Goal: Task Accomplishment & Management: Complete application form

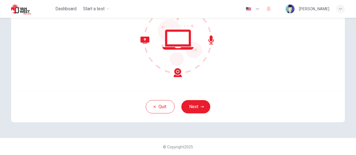
scroll to position [76, 0]
click at [193, 110] on button "Next" at bounding box center [195, 106] width 29 height 13
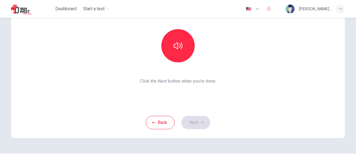
scroll to position [48, 0]
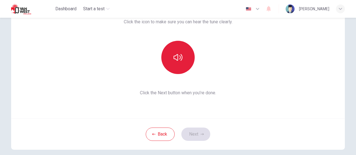
click at [178, 63] on button "button" at bounding box center [177, 57] width 33 height 33
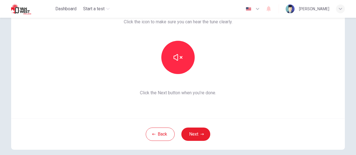
click at [240, 83] on div "This section requires audio. Click the icon to make sure you can hear the tune …" at bounding box center [177, 51] width 333 height 133
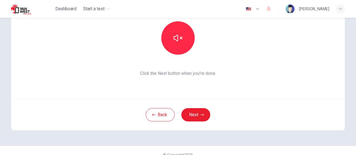
scroll to position [76, 0]
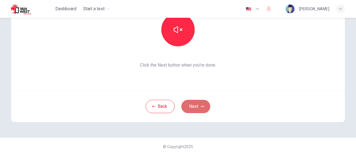
click at [196, 106] on button "Next" at bounding box center [195, 106] width 29 height 13
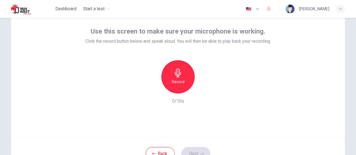
scroll to position [20, 0]
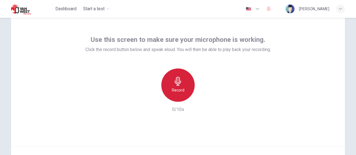
click at [174, 81] on icon "button" at bounding box center [177, 81] width 9 height 9
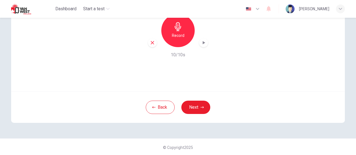
scroll to position [76, 0]
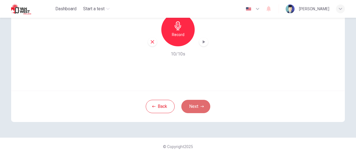
click at [197, 108] on button "Next" at bounding box center [195, 106] width 29 height 13
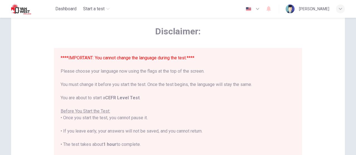
scroll to position [20, 0]
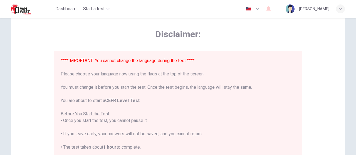
drag, startPoint x: 98, startPoint y: 74, endPoint x: 206, endPoint y: 73, distance: 108.1
click at [206, 73] on div "****IMPORTANT: You cannot change the language during the test.**** Please choos…" at bounding box center [178, 158] width 234 height 200
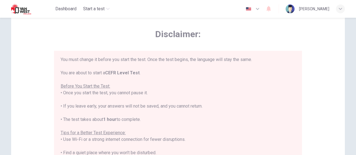
scroll to position [0, 0]
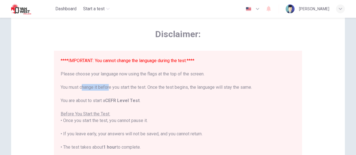
drag, startPoint x: 82, startPoint y: 87, endPoint x: 109, endPoint y: 87, distance: 27.2
click at [109, 87] on div "****IMPORTANT: You cannot change the language during the test.**** Please choos…" at bounding box center [178, 158] width 234 height 200
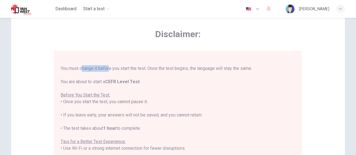
scroll to position [28, 0]
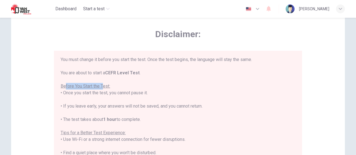
drag, startPoint x: 63, startPoint y: 86, endPoint x: 101, endPoint y: 86, distance: 38.3
click at [101, 86] on u "Before You Start the Test:" at bounding box center [85, 86] width 49 height 5
click at [99, 99] on div "****IMPORTANT: You cannot change the language during the test.**** Please choos…" at bounding box center [178, 130] width 234 height 200
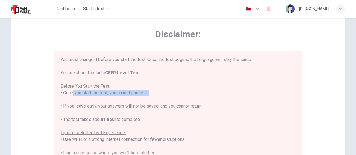
drag, startPoint x: 66, startPoint y: 93, endPoint x: 141, endPoint y: 96, distance: 75.1
click at [141, 96] on div "****IMPORTANT: You cannot change the language during the test.**** Please choos…" at bounding box center [178, 130] width 234 height 200
click at [138, 98] on div "****IMPORTANT: You cannot change the language during the test.**** Please choos…" at bounding box center [178, 130] width 234 height 200
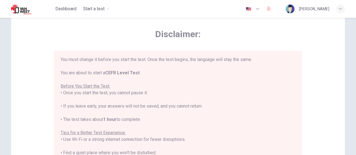
scroll to position [53, 0]
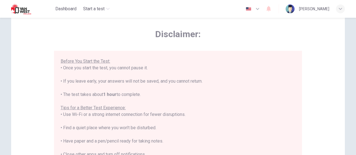
drag, startPoint x: 73, startPoint y: 80, endPoint x: 207, endPoint y: 80, distance: 133.3
click at [207, 80] on div "****IMPORTANT: You cannot change the language during the test.**** Please choos…" at bounding box center [178, 105] width 234 height 200
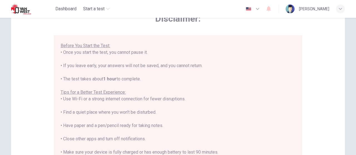
scroll to position [48, 0]
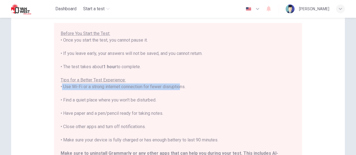
drag, startPoint x: 58, startPoint y: 87, endPoint x: 178, endPoint y: 89, distance: 119.7
click at [178, 89] on div "****IMPORTANT: You cannot change the language during the test.**** Please choos…" at bounding box center [178, 103] width 248 height 161
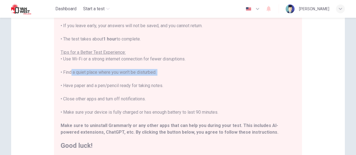
drag, startPoint x: 69, startPoint y: 71, endPoint x: 153, endPoint y: 76, distance: 84.8
click at [153, 76] on div "****IMPORTANT: You cannot change the language during the test.**** Please choos…" at bounding box center [178, 49] width 234 height 200
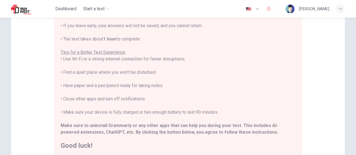
click at [137, 85] on div "****IMPORTANT: You cannot change the language during the test.**** Please choos…" at bounding box center [178, 49] width 234 height 200
drag, startPoint x: 69, startPoint y: 87, endPoint x: 133, endPoint y: 84, distance: 64.0
click at [133, 84] on div "****IMPORTANT: You cannot change the language during the test.**** Please choos…" at bounding box center [178, 49] width 234 height 200
click at [92, 94] on div "****IMPORTANT: You cannot change the language during the test.**** Please choos…" at bounding box center [178, 49] width 234 height 200
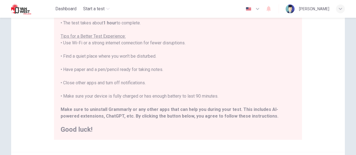
scroll to position [104, 0]
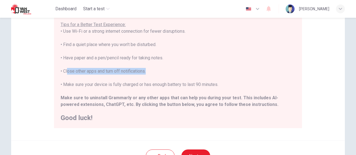
drag, startPoint x: 63, startPoint y: 68, endPoint x: 145, endPoint y: 71, distance: 81.7
click at [145, 71] on div "****IMPORTANT: You cannot change the language during the test.**** Please choos…" at bounding box center [178, 21] width 234 height 200
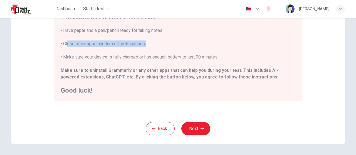
scroll to position [131, 0]
click at [195, 129] on button "Next" at bounding box center [195, 128] width 29 height 13
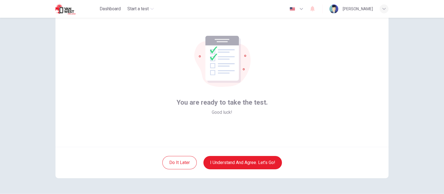
scroll to position [34, 0]
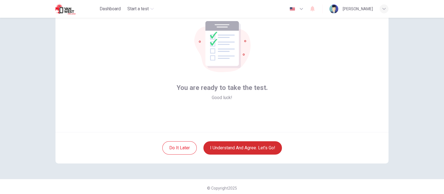
click at [269, 144] on button "I understand and agree. Let’s go!" at bounding box center [243, 147] width 79 height 13
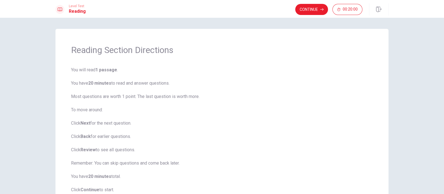
drag, startPoint x: 76, startPoint y: 70, endPoint x: 97, endPoint y: 73, distance: 21.8
click at [97, 73] on span "You will read 1 passage . You have 20 minutes to read and answer questions. Mos…" at bounding box center [222, 130] width 302 height 127
click at [301, 11] on button "Continue" at bounding box center [312, 9] width 33 height 11
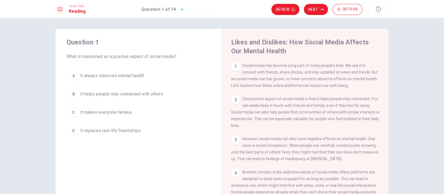
click at [117, 93] on span "It helps people stay connected with others" at bounding box center [121, 94] width 83 height 7
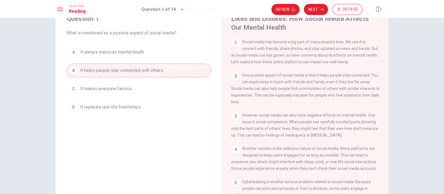
scroll to position [34, 0]
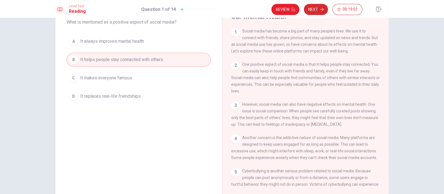
click at [314, 9] on button "Next" at bounding box center [316, 9] width 24 height 11
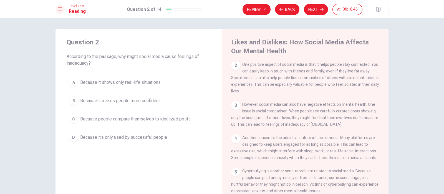
scroll to position [69, 0]
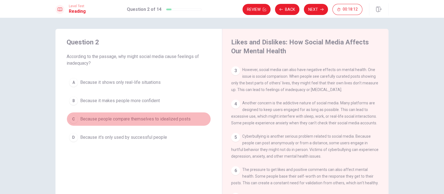
click at [139, 119] on span "Because people compare themselves to idealized posts" at bounding box center [135, 119] width 111 height 7
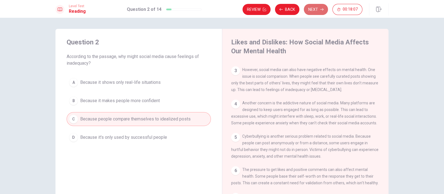
click at [317, 10] on button "Next" at bounding box center [316, 9] width 24 height 11
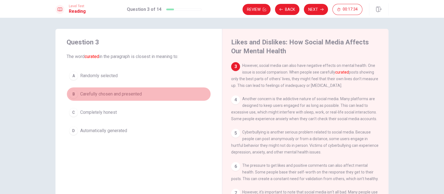
click at [117, 97] on span "Carefully chosen and presented" at bounding box center [111, 94] width 62 height 7
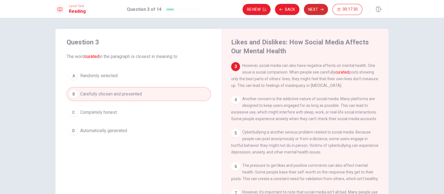
click at [311, 12] on button "Next" at bounding box center [316, 9] width 24 height 11
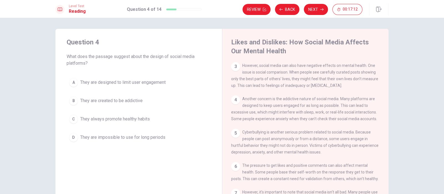
scroll to position [108, 0]
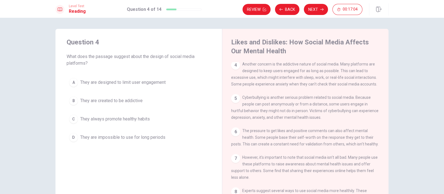
click at [261, 67] on div "4 Another concern is the addictive nature of social media. Many platforms are d…" at bounding box center [305, 74] width 149 height 27
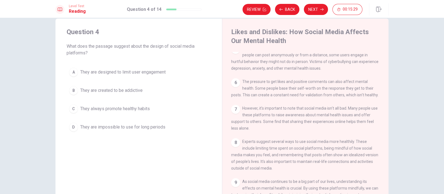
scroll to position [0, 0]
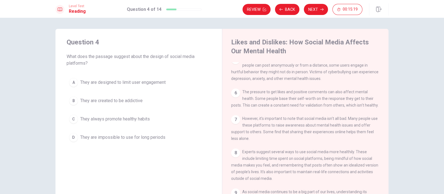
click at [143, 85] on span "They are designed to limit user engagement" at bounding box center [123, 82] width 86 height 7
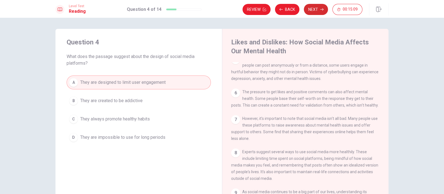
click at [319, 8] on button "Next" at bounding box center [316, 9] width 24 height 11
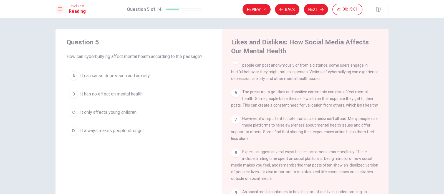
click at [134, 79] on button "A It can cause depression and anxiety" at bounding box center [139, 76] width 144 height 14
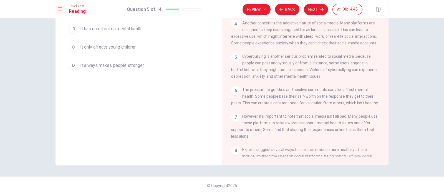
scroll to position [31, 0]
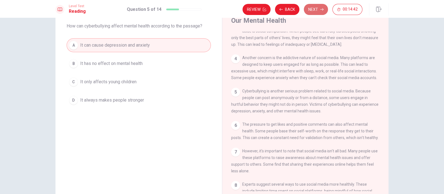
click at [321, 8] on icon "button" at bounding box center [322, 9] width 3 height 3
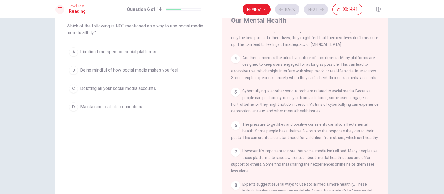
scroll to position [0, 0]
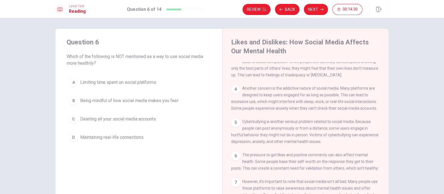
click at [142, 118] on span "Deleting all your social media accounts" at bounding box center [118, 119] width 76 height 7
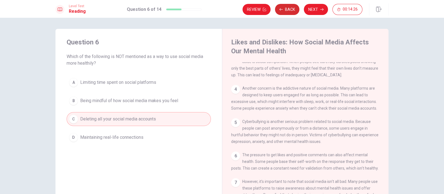
click at [284, 9] on button "Back" at bounding box center [287, 9] width 24 height 11
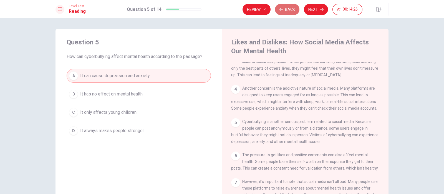
click at [284, 9] on button "Back" at bounding box center [287, 9] width 24 height 11
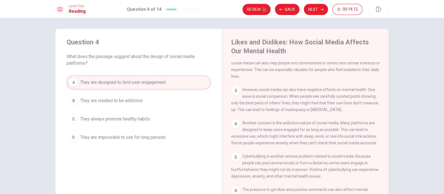
scroll to position [84, 0]
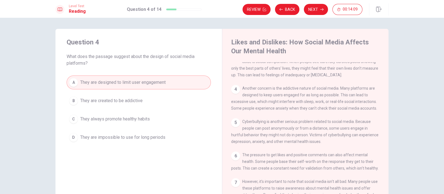
drag, startPoint x: 288, startPoint y: 88, endPoint x: 320, endPoint y: 91, distance: 31.5
click at [320, 91] on div "4 Another concern is the addictive nature of social media. Many platforms are d…" at bounding box center [305, 98] width 149 height 27
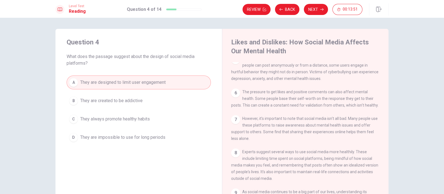
scroll to position [34, 0]
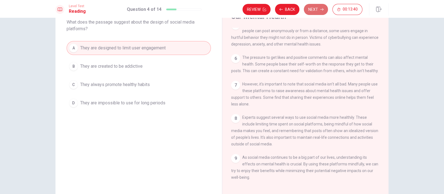
click at [317, 11] on button "Next" at bounding box center [316, 9] width 24 height 11
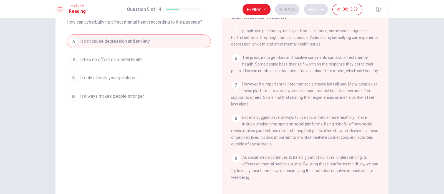
click at [317, 11] on div "Review Back Next 00:13:39" at bounding box center [303, 9] width 120 height 11
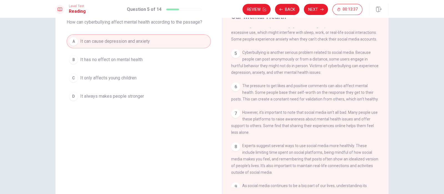
scroll to position [0, 0]
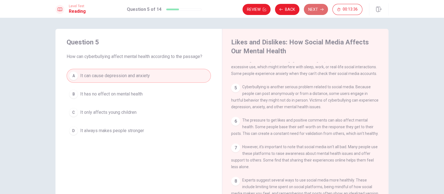
click at [318, 9] on button "Next" at bounding box center [316, 9] width 24 height 11
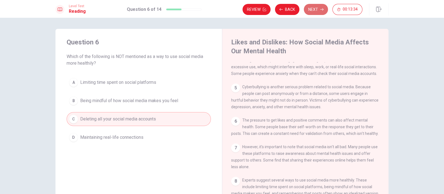
click at [317, 5] on button "Next" at bounding box center [316, 9] width 24 height 11
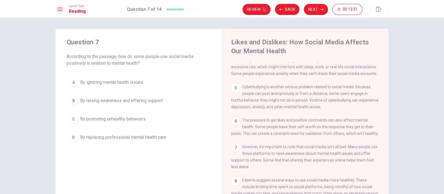
drag, startPoint x: 69, startPoint y: 58, endPoint x: 122, endPoint y: 58, distance: 52.8
click at [122, 58] on span "According to the passage, how do some people use social media positively in rel…" at bounding box center [139, 59] width 144 height 13
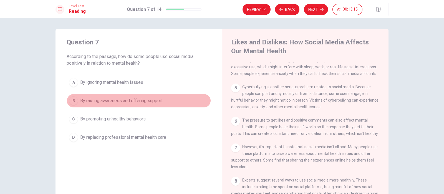
click at [137, 103] on span "By raising awareness and offering support" at bounding box center [121, 101] width 83 height 7
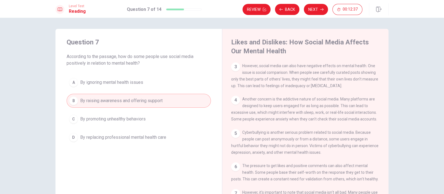
scroll to position [84, 0]
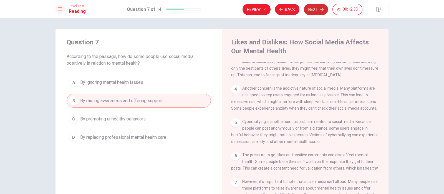
click at [319, 12] on button "Next" at bounding box center [316, 9] width 24 height 11
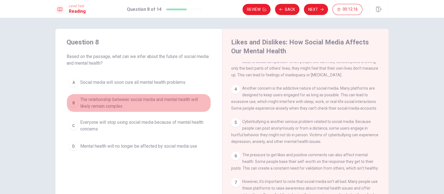
click at [152, 105] on span "The relationship between social media and mental health will likely remain comp…" at bounding box center [144, 102] width 128 height 13
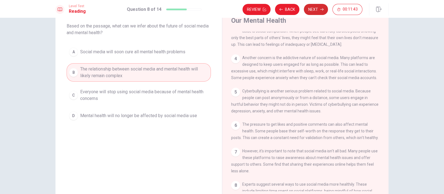
click at [309, 9] on button "Next" at bounding box center [316, 9] width 24 height 11
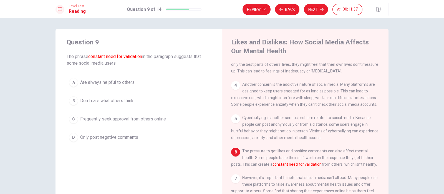
scroll to position [130, 0]
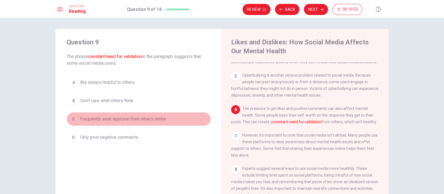
click at [119, 123] on button "C Frequently seek approval from others online" at bounding box center [139, 119] width 144 height 14
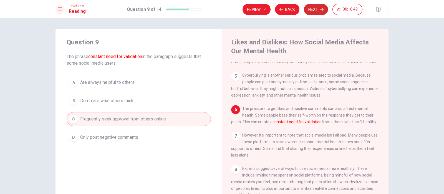
click at [316, 10] on button "Next" at bounding box center [316, 9] width 24 height 11
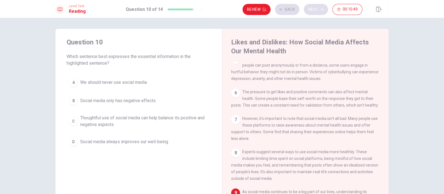
scroll to position [153, 0]
drag, startPoint x: 78, startPoint y: 56, endPoint x: 108, endPoint y: 57, distance: 30.3
click at [108, 57] on span "Which sentence best expresses the essential information in the highlighted sent…" at bounding box center [139, 59] width 144 height 13
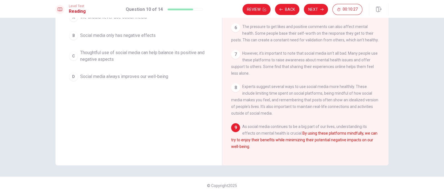
scroll to position [31, 0]
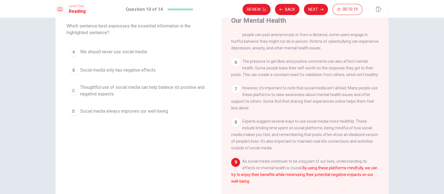
click at [128, 88] on span "Thoughtful use of social media can help balance its positive and negative aspec…" at bounding box center [144, 90] width 128 height 13
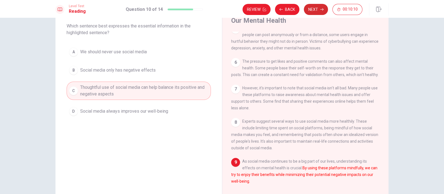
click at [314, 11] on button "Next" at bounding box center [316, 9] width 24 height 11
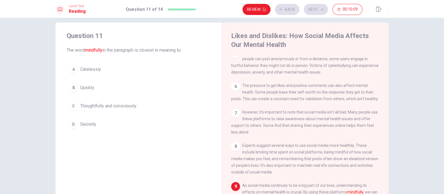
scroll to position [0, 0]
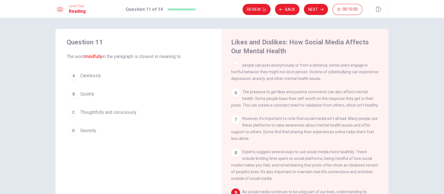
click at [103, 107] on button "C Thoughtfully and consciously" at bounding box center [139, 113] width 144 height 14
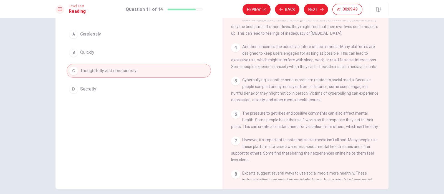
scroll to position [31, 0]
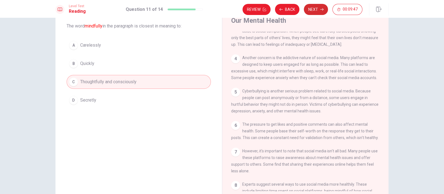
click at [314, 12] on button "Next" at bounding box center [316, 9] width 24 height 11
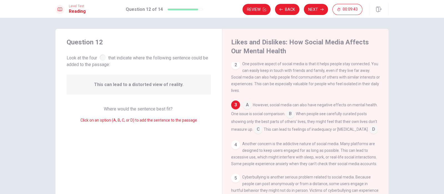
scroll to position [46, 0]
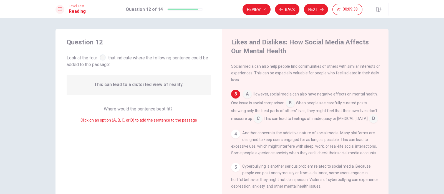
drag, startPoint x: 112, startPoint y: 57, endPoint x: 149, endPoint y: 60, distance: 36.8
click at [149, 60] on span "Look at the four that indicate where the following sentence could be added to t…" at bounding box center [139, 60] width 144 height 15
click at [263, 120] on input at bounding box center [258, 119] width 9 height 9
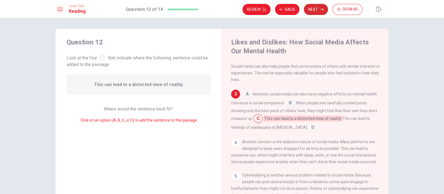
click at [316, 9] on button "Next" at bounding box center [316, 9] width 24 height 11
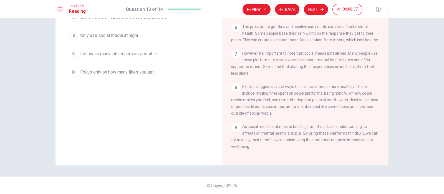
scroll to position [0, 0]
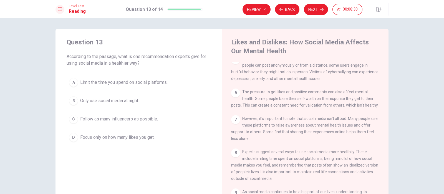
click at [150, 82] on span "Limit the time you spend on social platforms." at bounding box center [124, 82] width 88 height 7
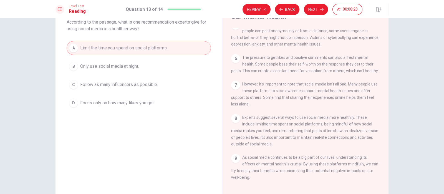
scroll to position [65, 0]
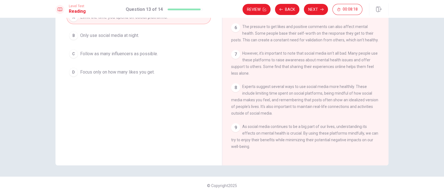
drag, startPoint x: 269, startPoint y: 87, endPoint x: 330, endPoint y: 88, distance: 60.8
click at [327, 88] on span "Experts suggest several ways to use social media more healthily. These include …" at bounding box center [304, 99] width 147 height 31
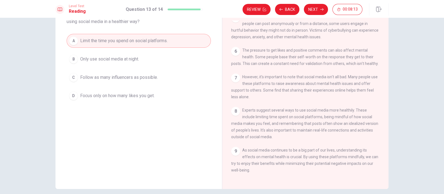
scroll to position [31, 0]
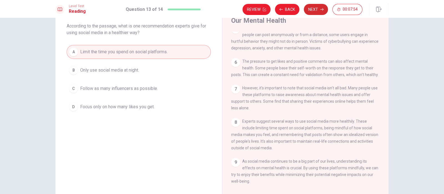
click at [321, 10] on icon "button" at bounding box center [322, 9] width 3 height 3
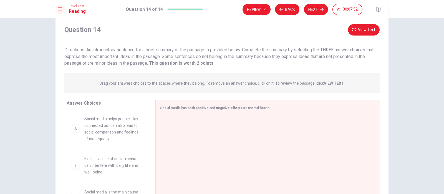
scroll to position [0, 0]
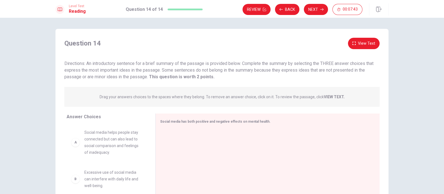
drag, startPoint x: 89, startPoint y: 66, endPoint x: 104, endPoint y: 65, distance: 15.0
click at [104, 65] on span "Directions: An introductory sentence for a brief summary of the passage is prov…" at bounding box center [218, 70] width 309 height 19
click at [351, 44] on button "View Text" at bounding box center [364, 43] width 32 height 11
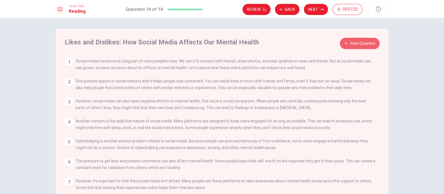
click at [355, 45] on button "View Question" at bounding box center [360, 43] width 40 height 11
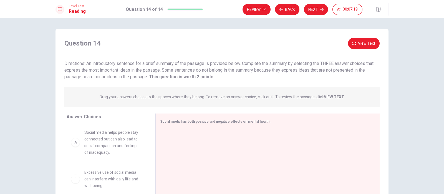
drag, startPoint x: 75, startPoint y: 62, endPoint x: 107, endPoint y: 65, distance: 31.8
click at [107, 65] on span "Directions: An introductory sentence for a brief summary of the passage is prov…" at bounding box center [218, 70] width 309 height 19
click at [192, 78] on strong "This question is worth 2 points." at bounding box center [181, 76] width 67 height 5
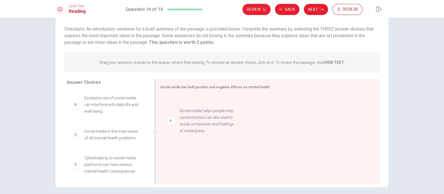
drag, startPoint x: 122, startPoint y: 111, endPoint x: 221, endPoint y: 125, distance: 99.9
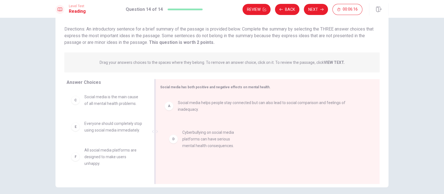
drag, startPoint x: 114, startPoint y: 130, endPoint x: 223, endPoint y: 139, distance: 109.1
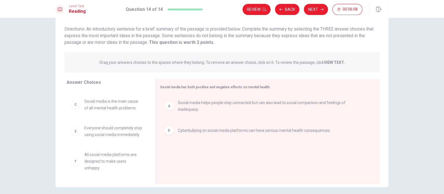
scroll to position [2, 0]
drag, startPoint x: 124, startPoint y: 133, endPoint x: 118, endPoint y: 129, distance: 7.0
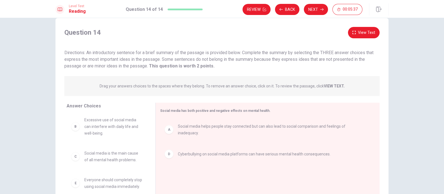
scroll to position [0, 0]
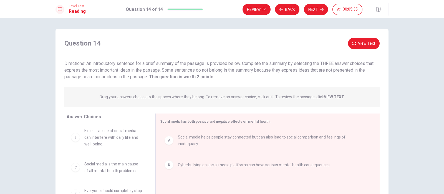
click at [355, 45] on button "View Text" at bounding box center [364, 43] width 32 height 11
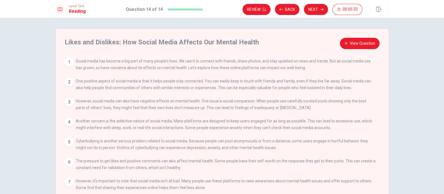
drag, startPoint x: 94, startPoint y: 61, endPoint x: 139, endPoint y: 62, distance: 44.2
click at [139, 62] on span "Social media has become a big part of many people's lives. We use it to connect…" at bounding box center [223, 64] width 295 height 11
click at [351, 42] on button "View Question" at bounding box center [360, 43] width 40 height 11
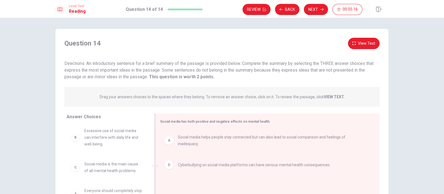
scroll to position [1, 0]
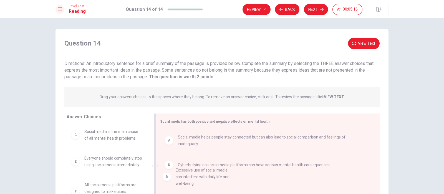
drag, startPoint x: 111, startPoint y: 136, endPoint x: 206, endPoint y: 177, distance: 102.9
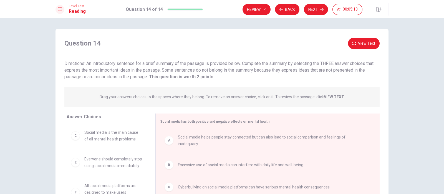
click at [355, 40] on button "View Text" at bounding box center [364, 43] width 32 height 11
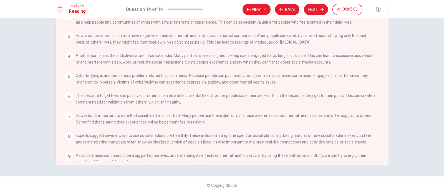
scroll to position [0, 0]
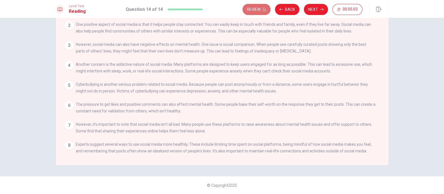
click at [248, 9] on button "Review" at bounding box center [257, 9] width 28 height 11
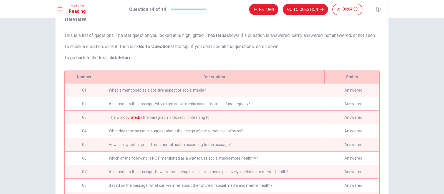
scroll to position [86, 0]
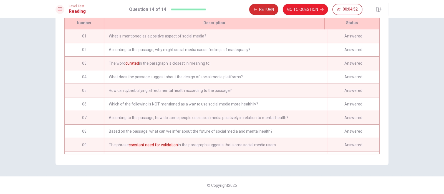
click at [269, 9] on button "Return" at bounding box center [263, 9] width 29 height 11
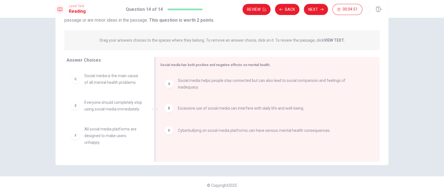
scroll to position [22, 0]
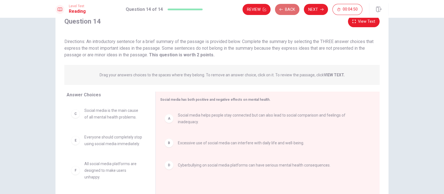
click at [287, 9] on button "Back" at bounding box center [287, 9] width 24 height 11
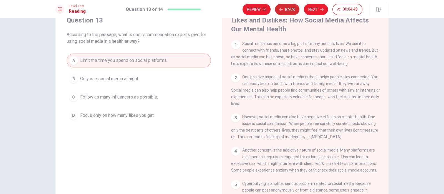
click at [287, 9] on button "Back" at bounding box center [287, 9] width 24 height 11
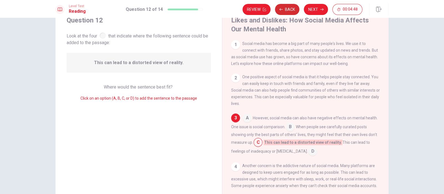
scroll to position [11, 0]
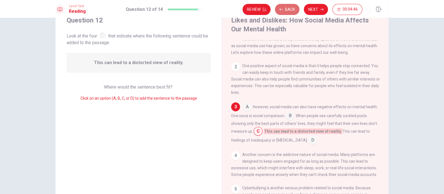
click at [287, 9] on button "Back" at bounding box center [287, 9] width 24 height 11
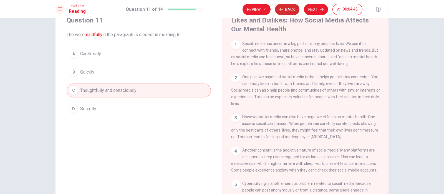
click at [287, 9] on button "Back" at bounding box center [287, 9] width 24 height 11
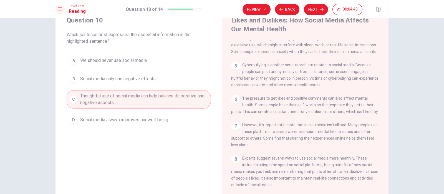
scroll to position [0, 0]
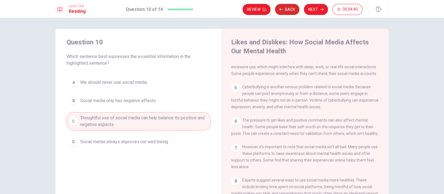
click at [290, 8] on button "Back" at bounding box center [287, 9] width 24 height 11
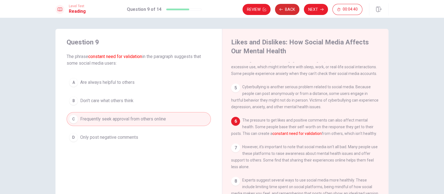
scroll to position [153, 0]
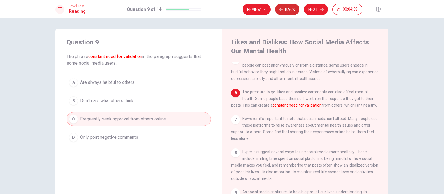
click at [290, 8] on button "Back" at bounding box center [287, 9] width 24 height 11
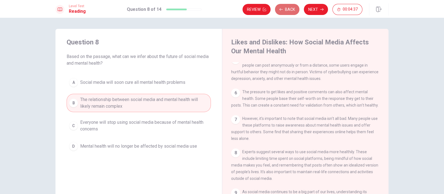
click at [290, 8] on button "Back" at bounding box center [287, 9] width 24 height 11
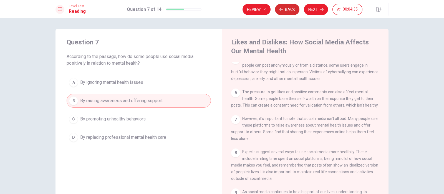
click at [290, 8] on button "Back" at bounding box center [287, 9] width 24 height 11
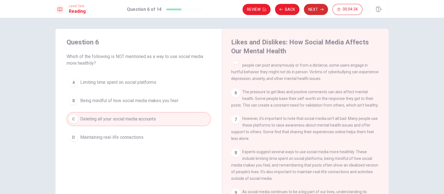
click at [310, 12] on button "Next" at bounding box center [316, 9] width 24 height 11
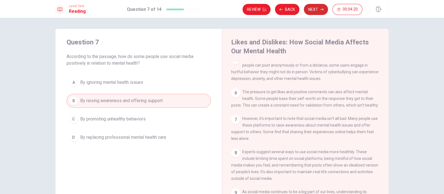
click at [319, 5] on button "Next" at bounding box center [316, 9] width 24 height 11
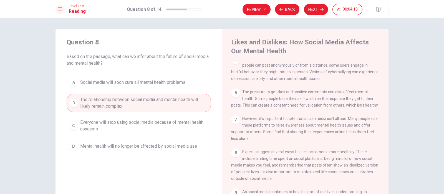
click at [315, 8] on button "Next" at bounding box center [316, 9] width 24 height 11
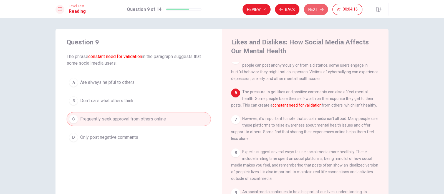
click at [315, 8] on button "Next" at bounding box center [316, 9] width 24 height 11
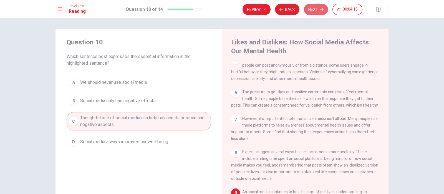
click at [315, 8] on button "Next" at bounding box center [316, 9] width 24 height 11
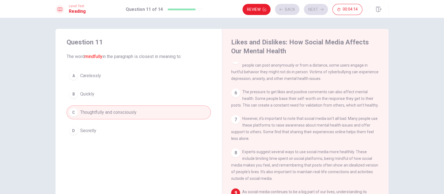
click at [315, 8] on div "Review Back Next 00:04:14" at bounding box center [303, 9] width 120 height 11
click at [315, 8] on button "Next" at bounding box center [316, 9] width 24 height 11
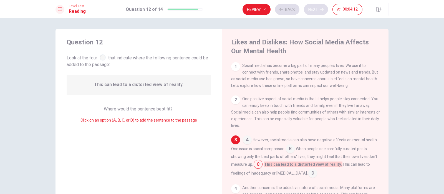
scroll to position [11, 0]
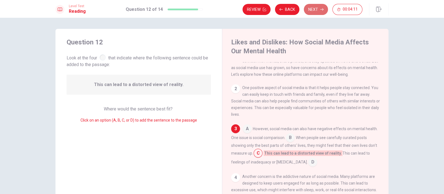
click at [315, 8] on button "Next" at bounding box center [316, 9] width 24 height 11
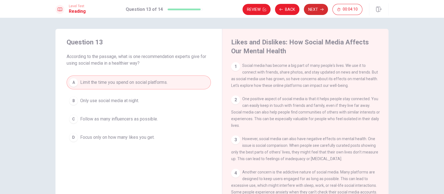
click at [315, 8] on button "Next" at bounding box center [316, 9] width 24 height 11
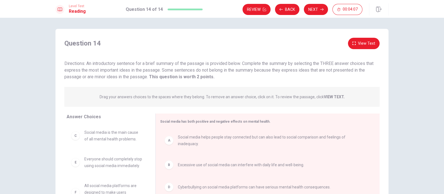
drag, startPoint x: 87, startPoint y: 64, endPoint x: 123, endPoint y: 66, distance: 35.9
click at [123, 66] on span "Directions: An introductory sentence for a brief summary of the passage is prov…" at bounding box center [218, 70] width 309 height 19
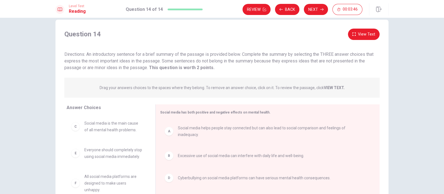
scroll to position [0, 0]
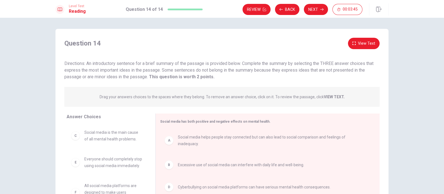
click at [355, 45] on button "View Text" at bounding box center [364, 43] width 32 height 11
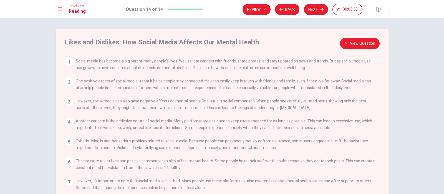
click at [345, 43] on icon "button" at bounding box center [346, 43] width 3 height 3
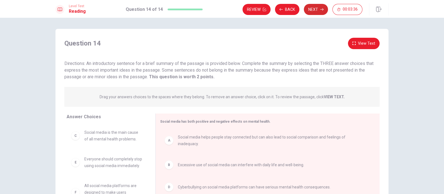
click at [314, 9] on button "Next" at bounding box center [316, 9] width 24 height 11
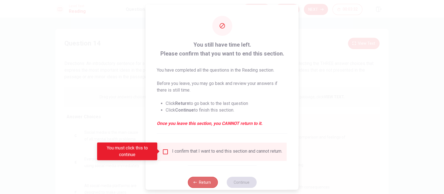
click at [205, 155] on button "Return" at bounding box center [203, 182] width 30 height 11
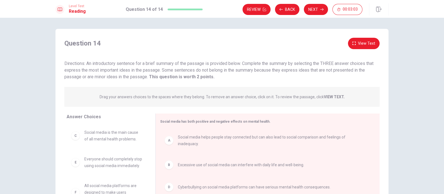
click at [355, 46] on button "View Text" at bounding box center [364, 43] width 32 height 11
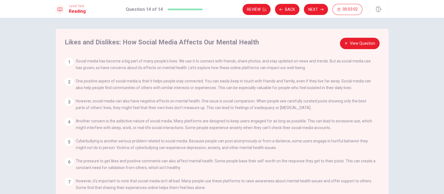
click at [126, 140] on span "Cyberbullying is another serious problem related to social media. Because peopl…" at bounding box center [222, 144] width 293 height 11
drag, startPoint x: 115, startPoint y: 140, endPoint x: 160, endPoint y: 139, distance: 44.7
click at [160, 139] on span "Cyberbullying is another serious problem related to social media. Because peopl…" at bounding box center [222, 144] width 293 height 11
drag, startPoint x: 328, startPoint y: 121, endPoint x: 353, endPoint y: 119, distance: 25.1
click at [353, 119] on span "Another concern is the addictive nature of social media. Many platforms are des…" at bounding box center [224, 124] width 297 height 11
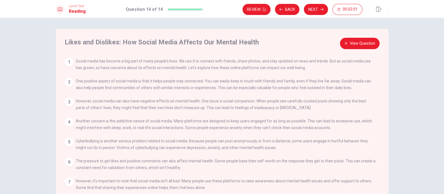
click at [355, 44] on button "View Question" at bounding box center [360, 43] width 40 height 11
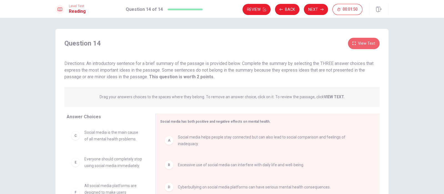
click at [355, 47] on button "View Text" at bounding box center [364, 43] width 32 height 11
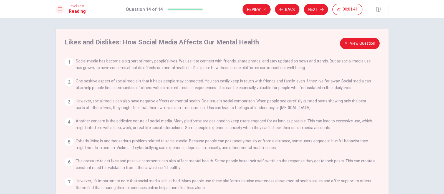
click at [355, 46] on button "View Question" at bounding box center [360, 43] width 40 height 11
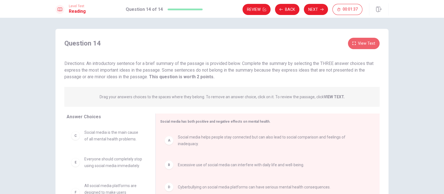
click at [355, 46] on button "View Text" at bounding box center [364, 43] width 32 height 11
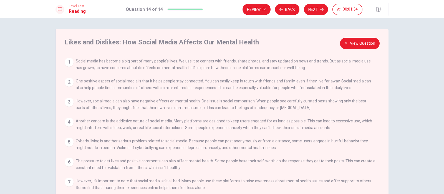
click at [355, 44] on button "View Question" at bounding box center [360, 43] width 40 height 11
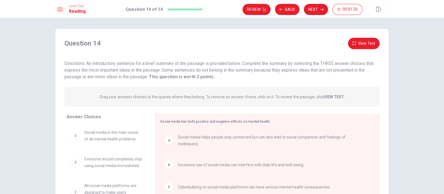
click at [355, 45] on button "View Text" at bounding box center [364, 43] width 32 height 11
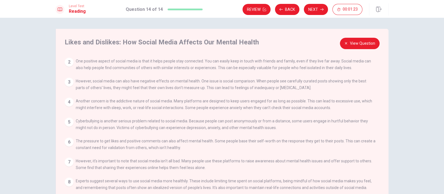
scroll to position [34, 0]
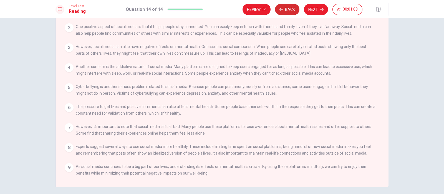
click at [290, 11] on button "Back" at bounding box center [287, 9] width 24 height 11
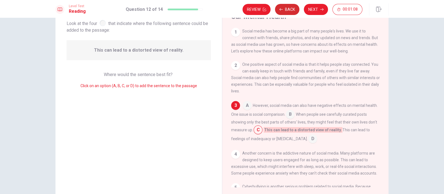
scroll to position [11, 0]
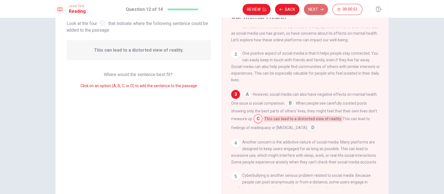
click at [321, 6] on button "Next" at bounding box center [316, 9] width 24 height 11
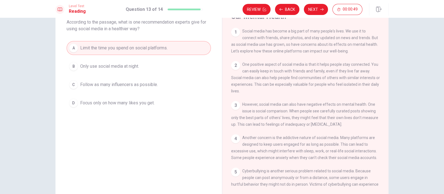
scroll to position [0, 0]
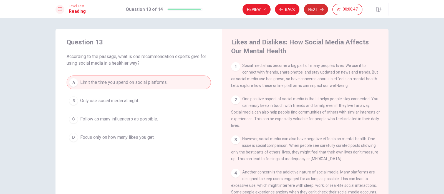
click at [324, 12] on button "Next" at bounding box center [316, 9] width 24 height 11
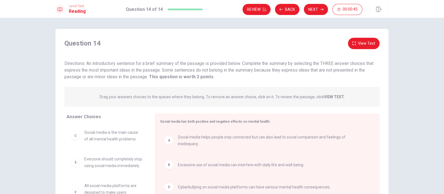
scroll to position [34, 0]
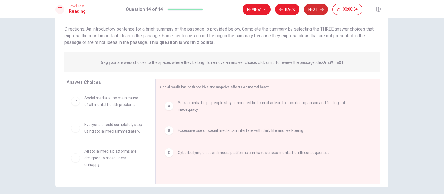
click at [318, 12] on button "Next" at bounding box center [316, 9] width 24 height 11
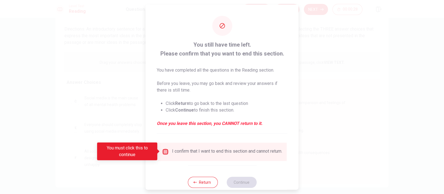
click at [163, 153] on input "You must click this to continue" at bounding box center [165, 151] width 7 height 7
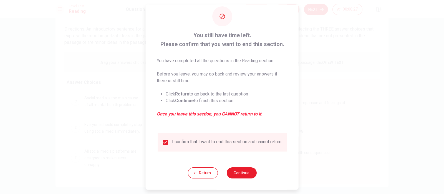
scroll to position [13, 0]
click at [210, 155] on button "Return" at bounding box center [203, 173] width 30 height 11
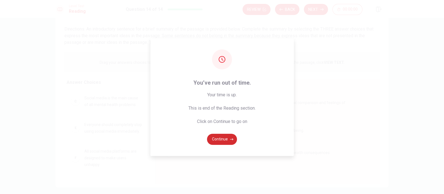
click at [218, 141] on button "Continue" at bounding box center [222, 139] width 30 height 11
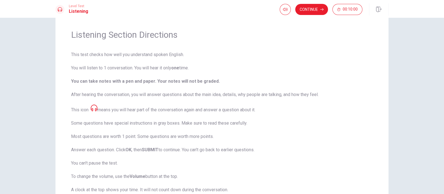
scroll to position [0, 0]
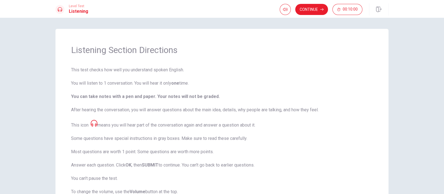
drag, startPoint x: 86, startPoint y: 72, endPoint x: 112, endPoint y: 71, distance: 25.6
click at [111, 71] on span "This test checks how well you understand spoken English. You will listen to 1 c…" at bounding box center [222, 144] width 302 height 155
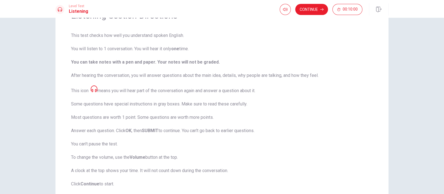
scroll to position [69, 0]
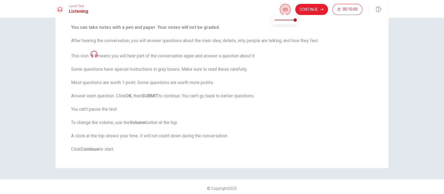
click at [283, 12] on button "button" at bounding box center [285, 9] width 11 height 11
drag, startPoint x: 296, startPoint y: 20, endPoint x: 290, endPoint y: 21, distance: 6.5
click at [290, 21] on span at bounding box center [289, 19] width 3 height 3
type input "1"
click at [295, 18] on span at bounding box center [293, 19] width 3 height 3
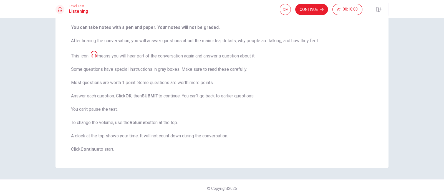
click at [347, 70] on span "This test checks how well you understand spoken English. You will listen to 1 c…" at bounding box center [222, 74] width 302 height 155
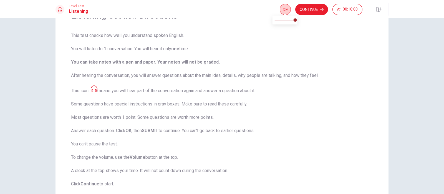
click at [289, 11] on button "button" at bounding box center [285, 9] width 11 height 11
click at [331, 44] on span "This test checks how well you understand spoken English. You will listen to 1 c…" at bounding box center [222, 109] width 302 height 155
click at [304, 5] on button "Continue" at bounding box center [312, 9] width 33 height 11
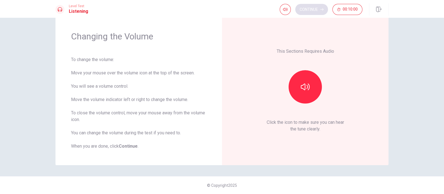
scroll to position [14, 0]
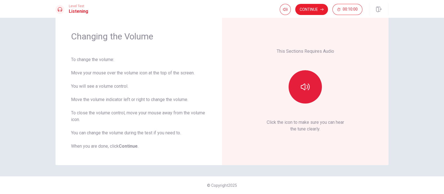
click at [308, 86] on icon "button" at bounding box center [305, 87] width 9 height 7
click at [304, 93] on button "button" at bounding box center [305, 86] width 33 height 33
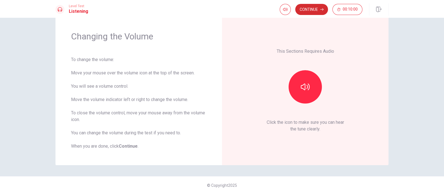
click at [314, 9] on button "Continue" at bounding box center [312, 9] width 33 height 11
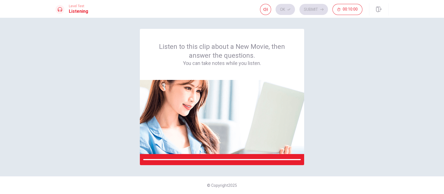
scroll to position [0, 0]
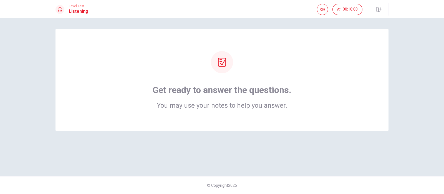
click at [245, 113] on div "Get ready to answer the questions. You may use your notes to help you answer." at bounding box center [222, 80] width 333 height 102
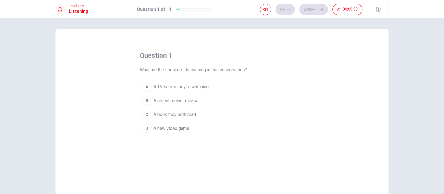
click at [186, 98] on span "A recent movie release." at bounding box center [177, 101] width 46 height 7
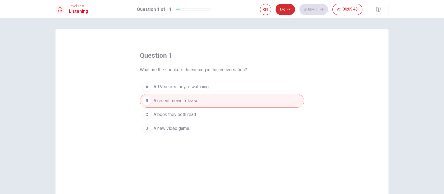
click at [282, 8] on button "Ok" at bounding box center [285, 9] width 19 height 11
drag, startPoint x: 165, startPoint y: 70, endPoint x: 264, endPoint y: 67, distance: 98.9
click at [264, 67] on div "question 1 What are the speakers discussing in this conversation? A A TV series…" at bounding box center [222, 93] width 164 height 84
click at [278, 83] on button "A A TV series they’re watching." at bounding box center [222, 87] width 164 height 14
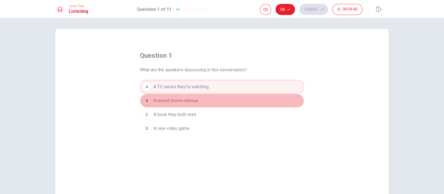
click at [191, 102] on span "A recent movie release." at bounding box center [177, 101] width 46 height 7
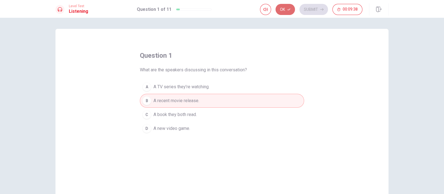
click at [285, 7] on button "Ok" at bounding box center [285, 9] width 19 height 11
click at [315, 8] on button "Submit" at bounding box center [314, 9] width 29 height 11
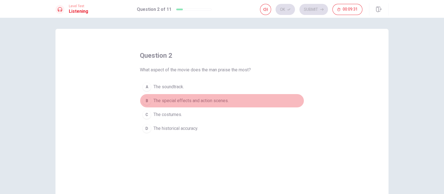
click at [194, 100] on span "The special effects and action scenes." at bounding box center [191, 101] width 75 height 7
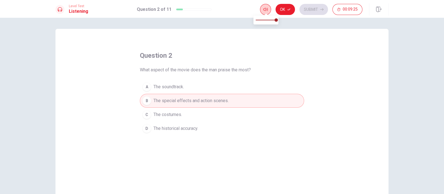
click at [264, 11] on icon "button" at bounding box center [266, 9] width 4 height 4
click at [288, 8] on icon "button" at bounding box center [289, 9] width 3 height 3
click at [314, 8] on button "Submit" at bounding box center [314, 9] width 29 height 11
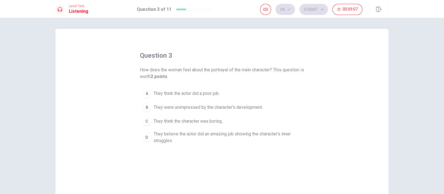
click at [201, 135] on span "They believe the actor did an amazing job showing the character’s inner struggl…" at bounding box center [228, 137] width 148 height 13
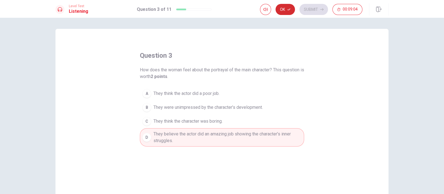
click at [288, 9] on icon "button" at bounding box center [289, 9] width 3 height 3
click at [317, 7] on button "Submit" at bounding box center [314, 9] width 29 height 11
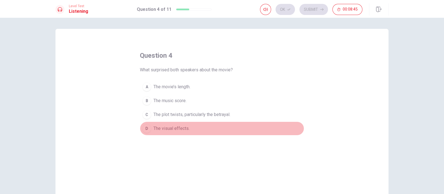
click at [179, 127] on span "The visual effects." at bounding box center [172, 128] width 36 height 7
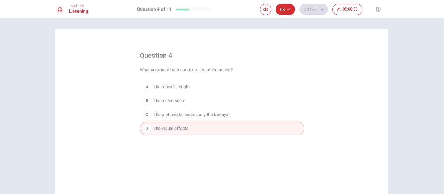
click at [287, 9] on button "Ok" at bounding box center [285, 9] width 19 height 11
click at [317, 9] on button "Submit" at bounding box center [314, 9] width 29 height 11
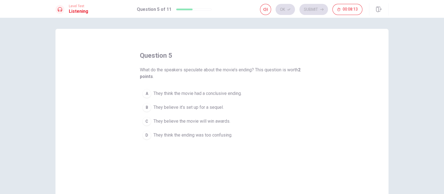
click at [179, 108] on span "They believe it’s set up for a sequel." at bounding box center [189, 107] width 70 height 7
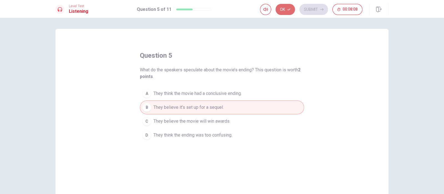
click at [286, 11] on button "Ok" at bounding box center [285, 9] width 19 height 11
click at [315, 9] on button "Submit" at bounding box center [314, 9] width 29 height 11
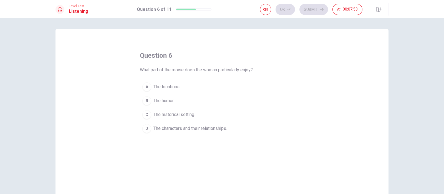
click at [186, 126] on span "The characters and their relationships." at bounding box center [191, 128] width 74 height 7
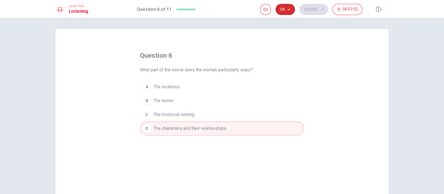
click at [291, 9] on button "Ok" at bounding box center [285, 9] width 19 height 11
click at [316, 7] on button "Submit" at bounding box center [314, 9] width 29 height 11
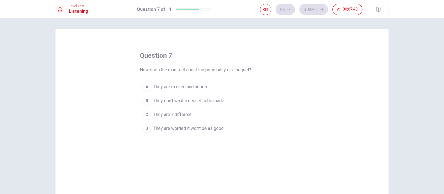
click at [171, 88] on span "They are excited and hopeful." at bounding box center [182, 87] width 57 height 7
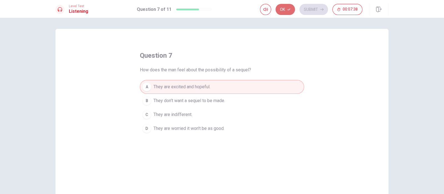
click at [289, 12] on button "Ok" at bounding box center [285, 9] width 19 height 11
click at [308, 9] on button "Submit" at bounding box center [314, 9] width 29 height 11
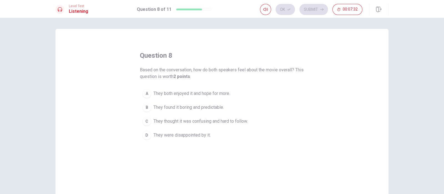
click at [188, 95] on span "They both enjoyed it and hope for more." at bounding box center [192, 93] width 77 height 7
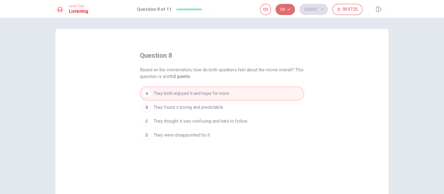
click at [289, 9] on icon "button" at bounding box center [289, 9] width 3 height 3
click at [310, 9] on button "Submit" at bounding box center [314, 9] width 29 height 11
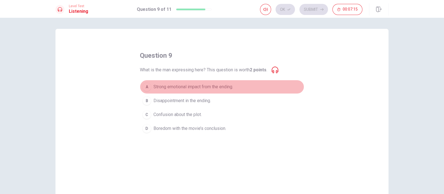
click at [194, 87] on span "Strong emotional impact from the ending." at bounding box center [194, 87] width 80 height 7
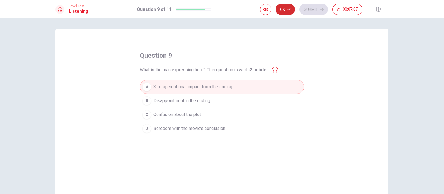
click at [289, 11] on button "Ok" at bounding box center [285, 9] width 19 height 11
click at [314, 11] on button "Submit" at bounding box center [314, 9] width 29 height 11
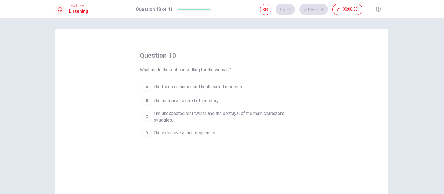
click at [201, 137] on button "D The extensive action sequences." at bounding box center [222, 133] width 164 height 14
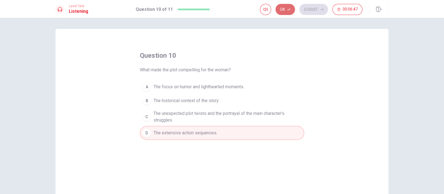
click at [285, 12] on button "Ok" at bounding box center [285, 9] width 19 height 11
click at [322, 12] on button "Submit" at bounding box center [314, 9] width 29 height 11
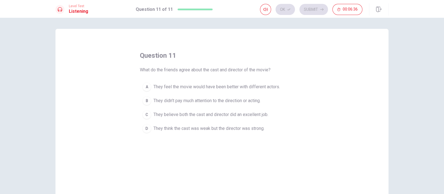
click at [191, 114] on span "They believe both the cast and director did an excellent job." at bounding box center [211, 114] width 115 height 7
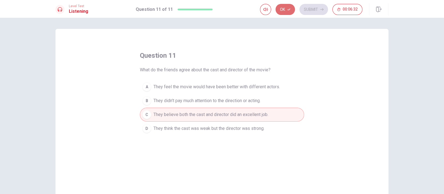
click at [288, 10] on icon "button" at bounding box center [289, 9] width 3 height 3
click at [314, 12] on button "Submit" at bounding box center [314, 9] width 29 height 11
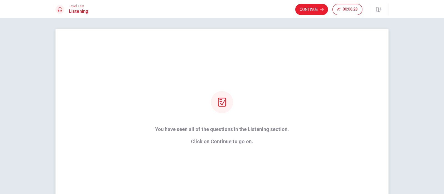
drag, startPoint x: 154, startPoint y: 128, endPoint x: 201, endPoint y: 131, distance: 46.5
click at [201, 131] on div "You have seen all of the questions in the Listening section. Click on Continue …" at bounding box center [222, 117] width 149 height 53
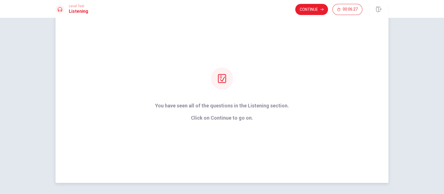
scroll to position [34, 0]
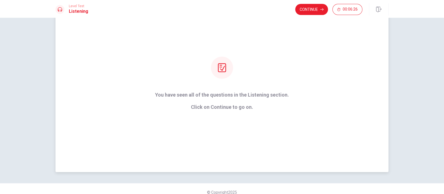
click at [213, 108] on p "Click on Continue to go on." at bounding box center [222, 107] width 134 height 6
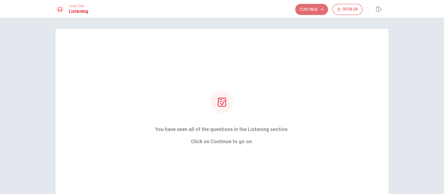
click at [314, 8] on button "Continue" at bounding box center [312, 9] width 33 height 11
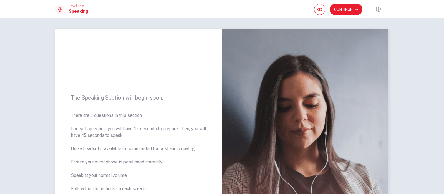
scroll to position [34, 0]
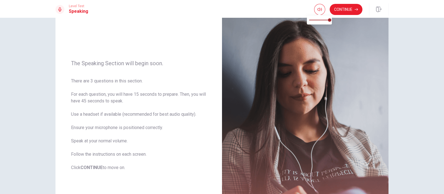
click at [321, 12] on button "button" at bounding box center [319, 9] width 11 height 11
click at [340, 10] on button "Continue" at bounding box center [346, 9] width 33 height 11
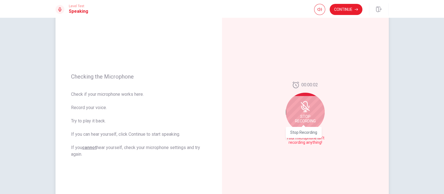
click at [314, 117] on span "Stop Recording" at bounding box center [305, 118] width 21 height 9
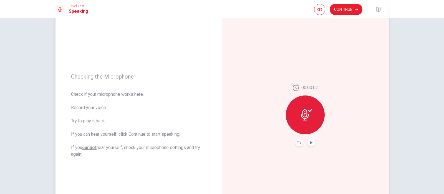
click at [297, 145] on button "Record Again" at bounding box center [300, 143] width 8 height 8
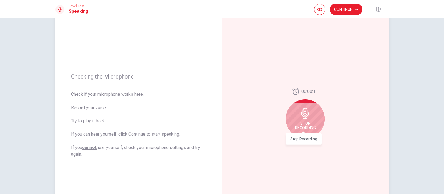
click at [309, 123] on span "Stop Recording" at bounding box center [305, 125] width 21 height 9
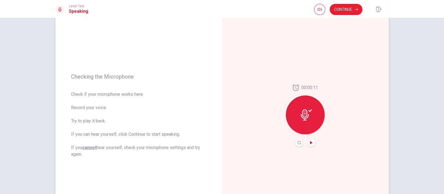
click at [310, 142] on icon "Play Audio" at bounding box center [311, 142] width 3 height 3
click at [312, 117] on div at bounding box center [305, 115] width 39 height 39
click at [298, 141] on icon "Record Again" at bounding box center [299, 142] width 3 height 3
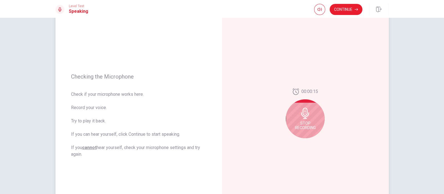
click at [307, 120] on div "Stop Recording" at bounding box center [305, 118] width 39 height 39
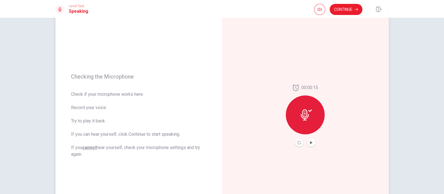
click at [307, 120] on icon at bounding box center [306, 114] width 11 height 11
click at [296, 143] on button "Record Again" at bounding box center [300, 143] width 8 height 8
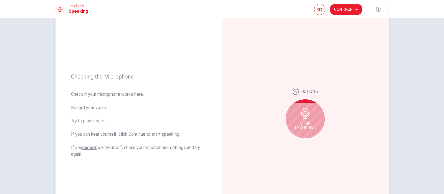
click at [309, 116] on div "Stop Recording" at bounding box center [305, 118] width 39 height 39
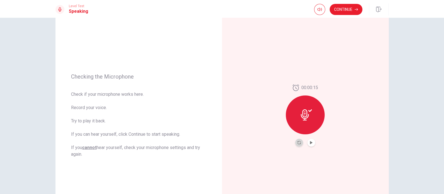
click at [299, 144] on button "Record Again" at bounding box center [300, 143] width 8 height 8
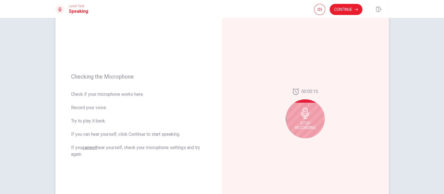
click at [312, 122] on span "Stop Recording" at bounding box center [305, 125] width 21 height 9
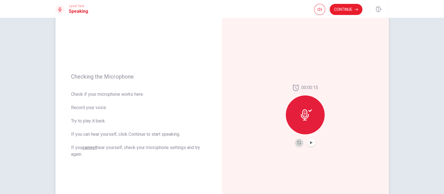
click at [298, 144] on button "Record Again" at bounding box center [300, 143] width 8 height 8
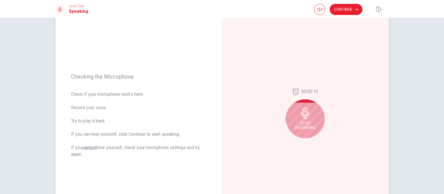
click at [305, 127] on span "Stop Recording" at bounding box center [305, 125] width 21 height 9
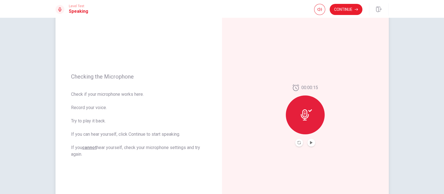
click at [301, 144] on div at bounding box center [306, 143] width 20 height 8
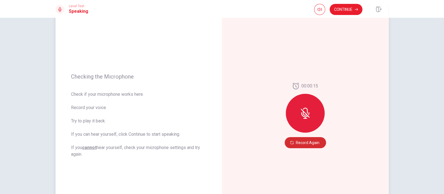
click at [309, 146] on button "Record Again" at bounding box center [305, 142] width 41 height 11
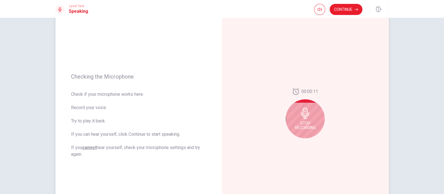
click at [309, 119] on div "Stop Recording" at bounding box center [305, 118] width 39 height 39
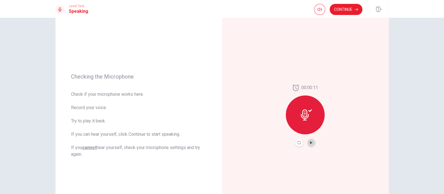
click at [313, 145] on button "Play Audio" at bounding box center [312, 143] width 8 height 8
click at [298, 142] on icon "Record Again" at bounding box center [299, 142] width 3 height 3
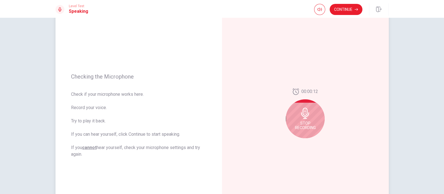
click at [314, 119] on div "Stop Recording" at bounding box center [305, 118] width 39 height 39
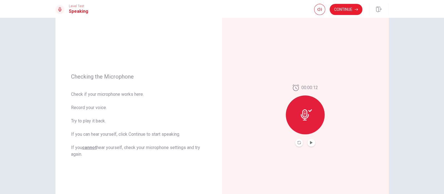
click at [312, 144] on button "Play Audio" at bounding box center [312, 143] width 8 height 8
click at [308, 143] on button "Play Audio" at bounding box center [312, 143] width 8 height 8
click at [351, 58] on div "00:00:12" at bounding box center [305, 115] width 167 height 242
click at [341, 11] on button "Continue" at bounding box center [346, 9] width 33 height 11
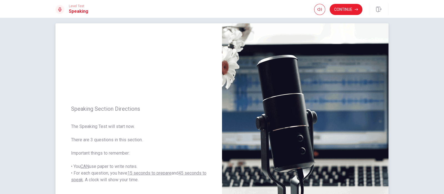
scroll to position [0, 0]
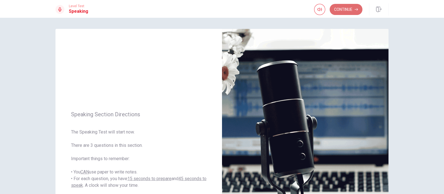
click at [343, 12] on button "Continue" at bounding box center [346, 9] width 33 height 11
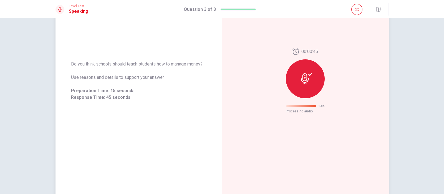
scroll to position [8, 0]
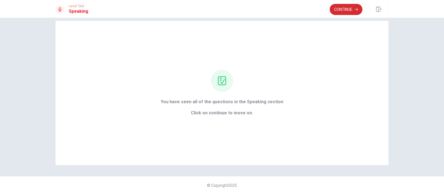
click at [353, 12] on button "Continue" at bounding box center [346, 9] width 33 height 11
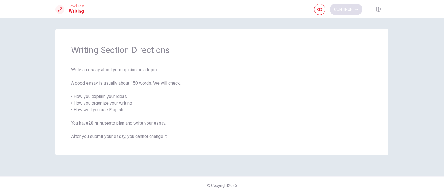
scroll to position [0, 0]
click at [343, 8] on button "Continue" at bounding box center [346, 9] width 33 height 11
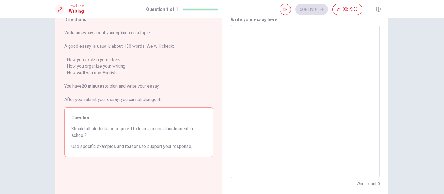
scroll to position [34, 0]
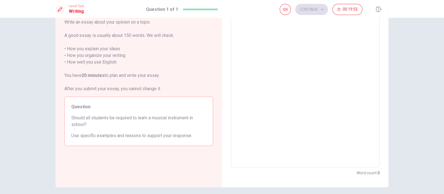
drag, startPoint x: 71, startPoint y: 118, endPoint x: 124, endPoint y: 121, distance: 53.1
click at [124, 121] on span "Should all students be required to learn a musical instrument in school?" at bounding box center [138, 121] width 135 height 13
click at [290, 112] on textarea at bounding box center [305, 91] width 141 height 144
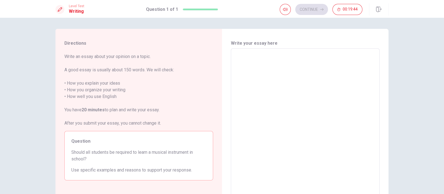
type textarea "i"
type textarea "x"
type textarea "if"
type textarea "x"
type textarea "if"
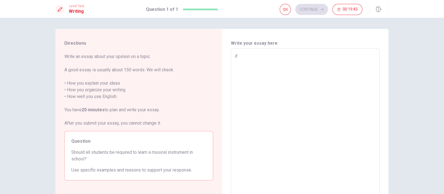
type textarea "x"
type textarea "if w"
type textarea "x"
type textarea "if"
type textarea "x"
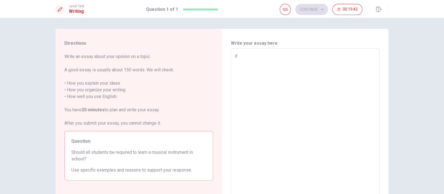
type textarea "if t"
type textarea "x"
type textarea "if th"
type textarea "x"
type textarea "if the"
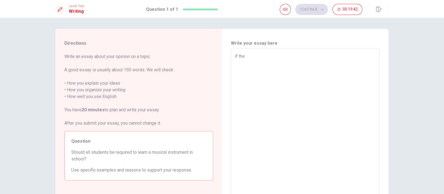
type textarea "x"
type textarea "if the"
type textarea "x"
type textarea "if the s"
type textarea "x"
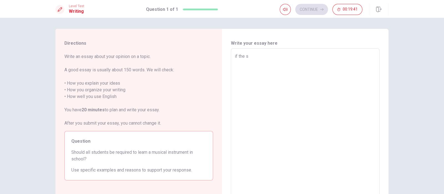
type textarea "if the sc"
type textarea "x"
type textarea "if the sch"
type textarea "x"
type textarea "if the sche"
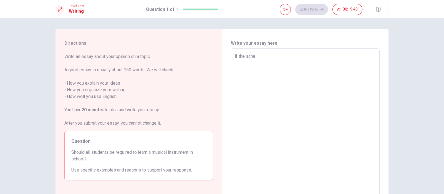
type textarea "x"
type textarea "if the schec"
type textarea "x"
type textarea "if the sche"
type textarea "x"
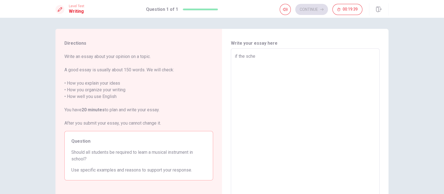
type textarea "if the sch"
type textarea "x"
type textarea "if the scho"
type textarea "x"
type textarea "if the schoo"
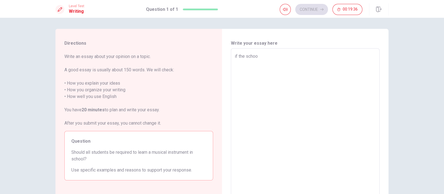
type textarea "x"
type textarea "if the school"
type textarea "x"
type textarea "if the school"
type textarea "x"
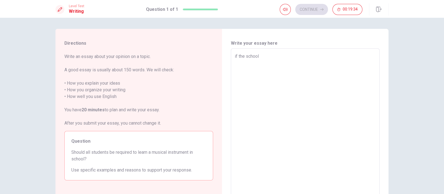
type textarea "if the school h"
type textarea "x"
type textarea "if the school ha"
type textarea "x"
type textarea "if the school hav"
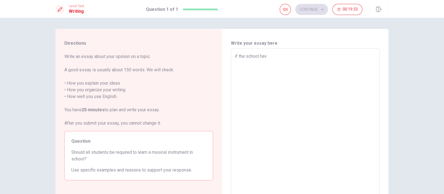
type textarea "x"
type textarea "if the school have"
type textarea "x"
type textarea "if the school have"
type textarea "x"
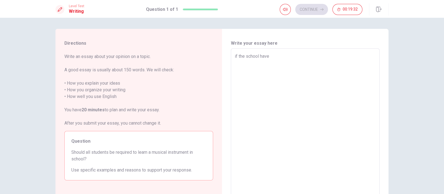
type textarea "if the school have a"
type textarea "x"
type textarea "if the school have a"
type textarea "x"
type textarea "if the school have a l"
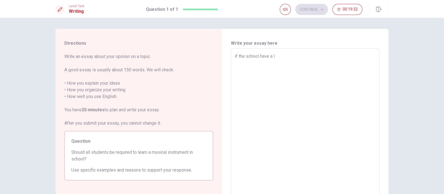
type textarea "x"
type textarea "if the school have a le"
type textarea "x"
type textarea "if the school have a [PERSON_NAME]"
type textarea "x"
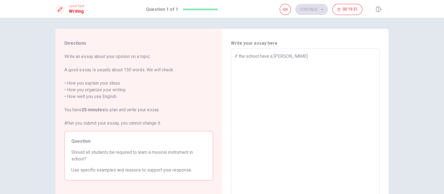
type textarea "if the school have a le"
type textarea "x"
type textarea "if the school have a les"
type textarea "x"
type textarea "if the school have a less"
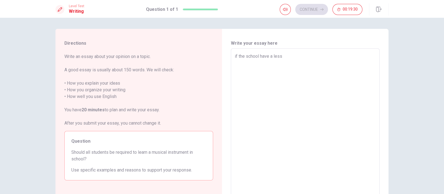
type textarea "x"
type textarea "if the school have a lessi"
type textarea "x"
type textarea "if the school have a lessio"
type textarea "x"
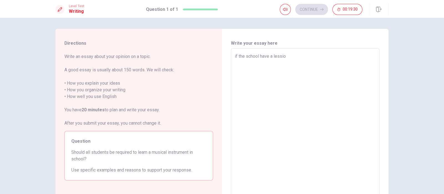
type textarea "if the school have a lession"
type textarea "x"
type textarea "if the school have a lessio"
type textarea "x"
type textarea "if the school have a lessi"
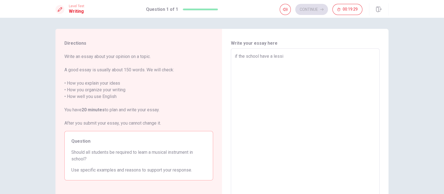
type textarea "x"
type textarea "if the school have a less"
type textarea "x"
type textarea "if the school have a lesso"
type textarea "x"
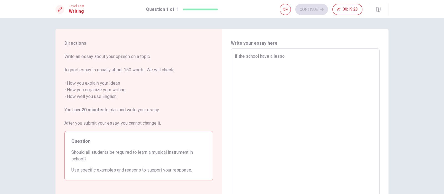
type textarea "if the school have a lesson"
type textarea "x"
type textarea "if the school have a lesson"
type textarea "x"
type textarea "if the school have a lesson f"
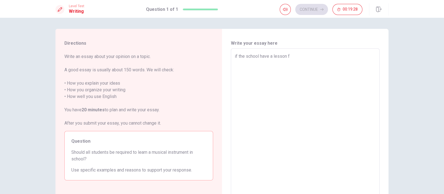
type textarea "x"
type textarea "if the school have a lesson fo"
type textarea "x"
type textarea "if the school have a lesson for"
type textarea "x"
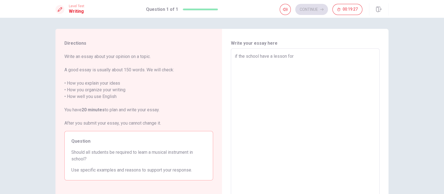
type textarea "if the school have a lesson for"
type textarea "x"
type textarea "if the school have a lesson for m"
type textarea "x"
type textarea "if the school have a lesson for mu"
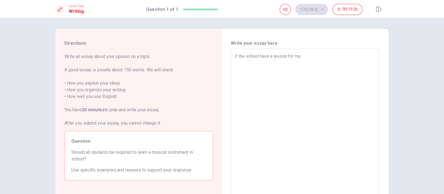
type textarea "x"
type textarea "if the school have a lesson for mus"
type textarea "x"
type textarea "if the school have a lesson for musy"
type textarea "x"
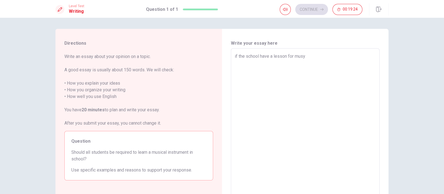
type textarea "if the school have a lesson for mus"
type textarea "x"
type textarea "if the school have a lesson for muss"
type textarea "x"
type textarea "if the school have a lesson for mussu"
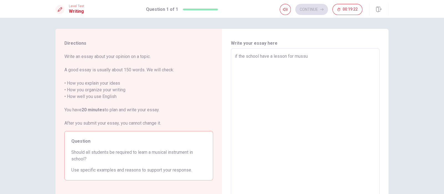
type textarea "x"
type textarea "if the school have a lesson for muss"
type textarea "x"
type textarea "if the school have a lesson for mus"
type textarea "x"
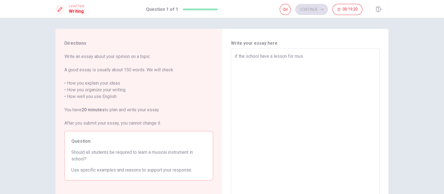
type textarea "if the school have a lesson for musi"
type textarea "x"
type textarea "if the school have a lesson for musia"
type textarea "x"
type textarea "if the school have a lesson for [PERSON_NAME]"
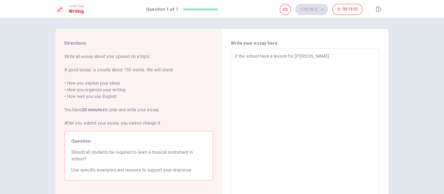
type textarea "x"
type textarea "if the school have a lesson for [PERSON_NAME]"
type textarea "x"
type textarea "if the school have a lesson for [PERSON_NAME] i"
type textarea "x"
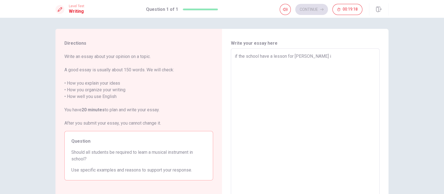
type textarea "if the school have a lesson for [PERSON_NAME] in"
type textarea "x"
type textarea "if the school have a lesson for [PERSON_NAME] int"
type textarea "x"
type textarea "if the school have a lesson for [PERSON_NAME] intr"
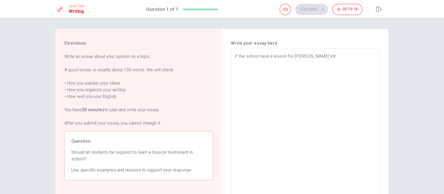
type textarea "x"
type textarea "if the school have a lesson for [PERSON_NAME] intru"
type textarea "x"
type textarea "if the school have a lesson for [PERSON_NAME] intrus"
type textarea "x"
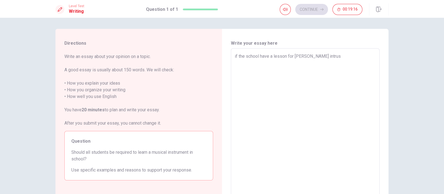
type textarea "if the school have a lesson for [PERSON_NAME] intru"
type textarea "x"
type textarea "if the school have a lesson for [PERSON_NAME] intrum"
type textarea "x"
type textarea "if the school have a lesson for [PERSON_NAME] intrume"
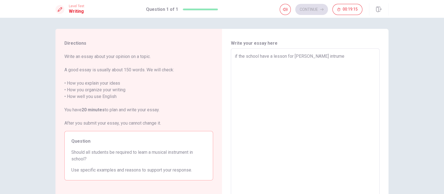
type textarea "x"
type textarea "if the school have a lesson for [PERSON_NAME] intrumen"
type textarea "x"
type textarea "if the school have a lesson for [PERSON_NAME] intrument"
type textarea "x"
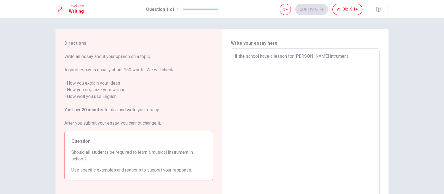
type textarea "if the school have a lesson for [PERSON_NAME] intrument,"
type textarea "x"
type textarea "if the school have a lesson for [PERSON_NAME] intrument,w"
type textarea "x"
type textarea "if the school have a lesson for [PERSON_NAME] intrument,we"
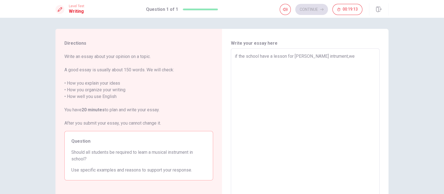
type textarea "x"
type textarea "if the school have a lesson for [PERSON_NAME] intrument,we"
type textarea "x"
type textarea "if the school have a lesson for [PERSON_NAME] intrument,we"
type textarea "x"
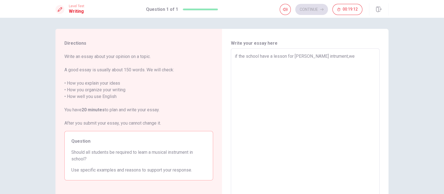
type textarea "if the school have a lesson for [PERSON_NAME] intrument,w"
type textarea "x"
type textarea "if the school have a lesson for [PERSON_NAME] intrument,"
type textarea "x"
type textarea "if the school have a lesson for [PERSON_NAME] intrument,I"
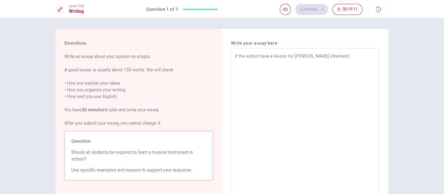
type textarea "x"
type textarea "if the school have a lesson for [PERSON_NAME] intrument,I"
type textarea "x"
type textarea "if the school have a lesson for [PERSON_NAME] intrument,I w"
type textarea "x"
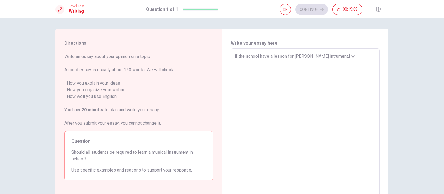
type textarea "if the school have a lesson for [PERSON_NAME] intrument,I wo"
type textarea "x"
type textarea "if the school have a lesson for [PERSON_NAME] intrument,I wou"
type textarea "x"
type textarea "if the school have a lesson for [PERSON_NAME] intrument,I woul"
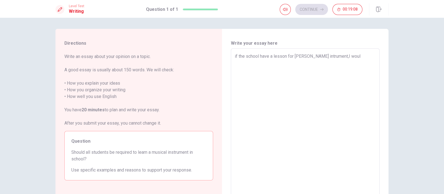
type textarea "x"
type textarea "if the school have a lesson for [PERSON_NAME] intrument,I would"
type textarea "x"
type textarea "if the school have a lesson for [PERSON_NAME] intrument,I would"
type textarea "x"
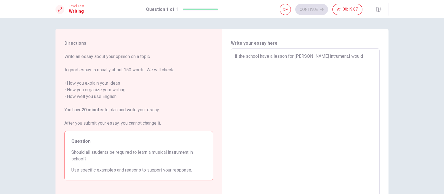
type textarea "if the school have a lesson for [PERSON_NAME] intrument,I would l"
type textarea "x"
type textarea "if the school have a lesson for [PERSON_NAME] intrument,I would le"
type textarea "x"
type textarea "if the school have a lesson for [PERSON_NAME] intrument,I would let"
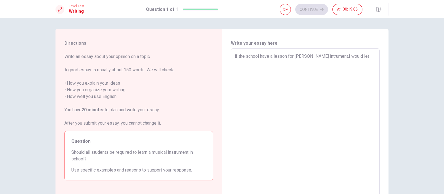
type textarea "x"
type textarea "if the school have a lesson for [PERSON_NAME] intrument,I would le"
type textarea "x"
type textarea "if the school have a lesson for [PERSON_NAME] intrument,I would l"
type textarea "x"
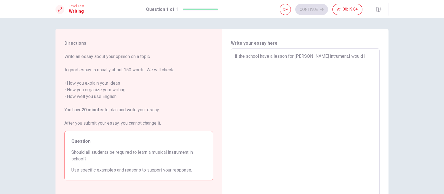
type textarea "if the school have a lesson for [PERSON_NAME] intrument,I would"
type textarea "x"
type textarea "if the school have a lesson for [PERSON_NAME] intrument,I would"
type textarea "x"
type textarea "if the school have a lesson for [PERSON_NAME] intrument,I woul"
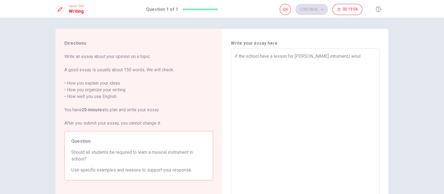
type textarea "x"
type textarea "if the school have a lesson for [PERSON_NAME] intrument,I wou"
type textarea "x"
type textarea "if the school have a lesson for [PERSON_NAME] intrument,I wo"
type textarea "x"
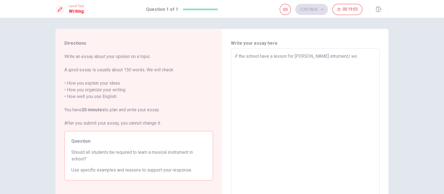
type textarea "if the school have a lesson for [PERSON_NAME] intrument,I w"
type textarea "x"
type textarea "if the school have a lesson for [PERSON_NAME] intrument,I"
type textarea "x"
type textarea "if the school have a lesson for [PERSON_NAME] intrument,I"
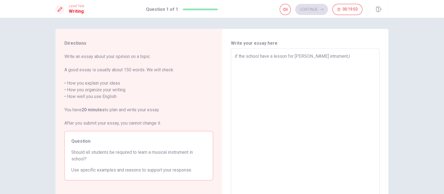
type textarea "x"
type textarea "if the school have a lesson for [PERSON_NAME] intrument,"
type textarea "x"
click at [293, 70] on textarea "if the school have a lesson for [PERSON_NAME] intrument,it would be an adavanta…" at bounding box center [305, 125] width 141 height 144
drag, startPoint x: 294, startPoint y: 68, endPoint x: 251, endPoint y: 61, distance: 44.1
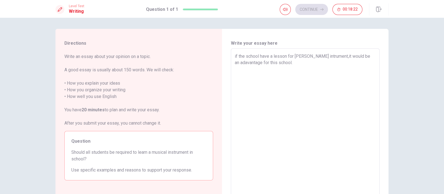
click at [251, 61] on textarea "if the school have a lesson for [PERSON_NAME] intrument,it would be an adavanta…" at bounding box center [305, 125] width 141 height 144
click at [253, 66] on textarea "if the school have a lesson for [PERSON_NAME] intrument,it would be an adavanta…" at bounding box center [305, 125] width 141 height 144
drag, startPoint x: 303, startPoint y: 63, endPoint x: 219, endPoint y: 52, distance: 84.6
click at [219, 52] on div "Directions Write an essay about your opinion on a topic. A good essay is usuall…" at bounding box center [222, 125] width 333 height 193
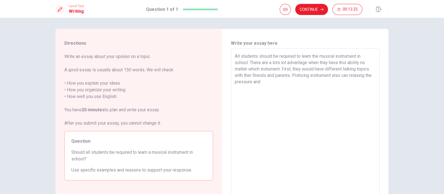
click at [355, 78] on textarea "All students should be required to learn the musical instrument in school. Ther…" at bounding box center [305, 125] width 141 height 144
click at [280, 68] on textarea "All students should be required to learn the musical instrument in school. Ther…" at bounding box center [305, 125] width 141 height 144
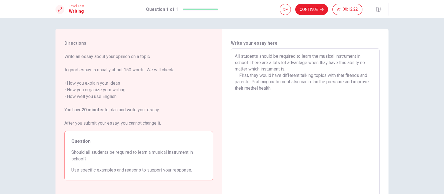
click at [327, 75] on textarea "All students should be required to learn the musical instrument in school. Ther…" at bounding box center [305, 125] width 141 height 144
drag, startPoint x: 300, startPoint y: 75, endPoint x: 312, endPoint y: 75, distance: 12.0
click at [312, 75] on textarea "All students should be required to learn the musical instrument in school. Ther…" at bounding box center [305, 125] width 141 height 144
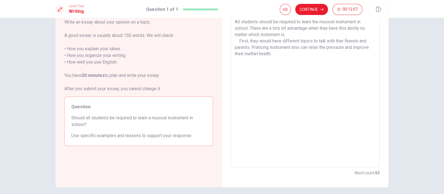
click at [286, 51] on textarea "All students should be required to learn the musical instrument in school. Ther…" at bounding box center [305, 91] width 141 height 144
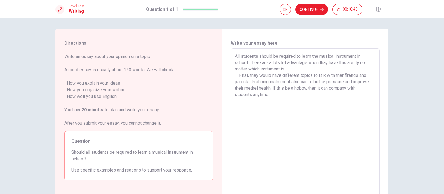
click at [293, 97] on textarea "All students should be required to learn the musical instrument in school. Ther…" at bounding box center [305, 125] width 141 height 144
drag, startPoint x: 324, startPoint y: 55, endPoint x: 361, endPoint y: 55, distance: 37.5
click at [355, 55] on textarea "All students should be required to learn the musical instrument in school. Ther…" at bounding box center [305, 125] width 141 height 144
click at [355, 95] on textarea "All students should be required to learn the musical instrument in school. Ther…" at bounding box center [305, 125] width 141 height 144
paste textarea "m"
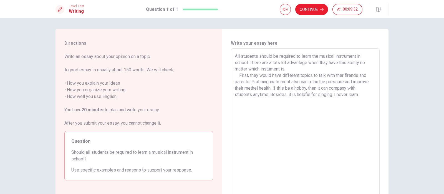
click at [355, 97] on textarea "All students should be required to learn the musical instrument in school. Ther…" at bounding box center [305, 125] width 141 height 144
click at [323, 101] on textarea "All students should be required to learn the musical instrument in school. Ther…" at bounding box center [305, 125] width 141 height 144
click at [335, 102] on textarea "All students should be required to learn the musical instrument in school. Ther…" at bounding box center [305, 125] width 141 height 144
click at [334, 101] on textarea "All students should be required to learn the musical instrument in school. Ther…" at bounding box center [305, 125] width 141 height 144
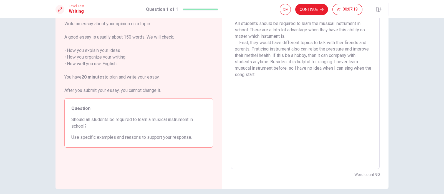
scroll to position [22, 0]
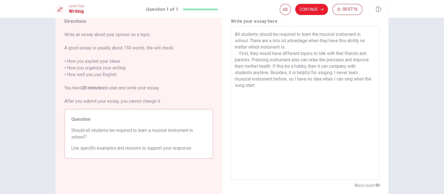
click at [236, 34] on textarea "All students should be required to learn the musical instrument in school. Ther…" at bounding box center [305, 103] width 141 height 144
click at [237, 34] on textarea "in my opinis,All students should be required to learn the musical instrument in…" at bounding box center [305, 103] width 141 height 144
click at [269, 34] on textarea "In my opinis,All students should be required to learn the musical instrument in…" at bounding box center [305, 103] width 141 height 144
click at [334, 41] on textarea "In my opinis, all students should be required to learn the musical instrument i…" at bounding box center [305, 103] width 141 height 144
click at [249, 60] on textarea "In my opinis, all students should be required to learn the musical instrument i…" at bounding box center [305, 103] width 141 height 144
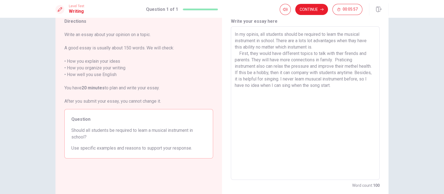
drag, startPoint x: 357, startPoint y: 52, endPoint x: 344, endPoint y: 53, distance: 12.6
click at [344, 53] on textarea "In my opinis, all students should be required to learn the musical instrument i…" at bounding box center [305, 103] width 141 height 144
click at [330, 55] on textarea "In my opinis, all students should be required to learn the musical instrument i…" at bounding box center [305, 103] width 141 height 144
click at [254, 58] on textarea "In my opinis, all students should be required to learn the musical instrument i…" at bounding box center [305, 103] width 141 height 144
click at [250, 59] on textarea "In my opinis, all students should be required to learn the musical instrument i…" at bounding box center [305, 103] width 141 height 144
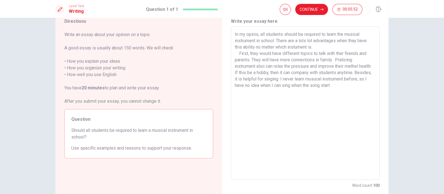
click at [331, 59] on textarea "In my opinis, all students should be required to learn the musical instrument i…" at bounding box center [305, 103] width 141 height 144
click at [334, 61] on textarea "In my opinis, all students should be required to learn the musical instrument i…" at bounding box center [305, 103] width 141 height 144
click at [251, 59] on textarea "In my opinis, all students should be required to learn the musical instrument i…" at bounding box center [305, 103] width 141 height 144
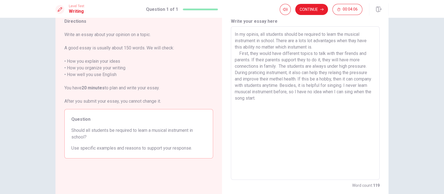
click at [255, 78] on textarea "In my opinis, all students should be required to learn the musical instrument i…" at bounding box center [305, 103] width 141 height 144
click at [317, 98] on textarea "In my opinis, all students should be required to learn the musical instrument i…" at bounding box center [305, 103] width 141 height 144
drag, startPoint x: 323, startPoint y: 98, endPoint x: 259, endPoint y: 99, distance: 64.2
click at [259, 99] on textarea "In my opinis, all students should be required to learn the musical instrument i…" at bounding box center [305, 103] width 141 height 144
click at [321, 98] on textarea "In my opinis, all students should be required to learn the musical instrument i…" at bounding box center [305, 103] width 141 height 144
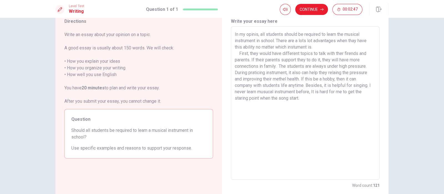
drag, startPoint x: 308, startPoint y: 91, endPoint x: 313, endPoint y: 91, distance: 5.0
click at [313, 91] on textarea "In my opinis, all students should be required to learn the musical instrument i…" at bounding box center [305, 103] width 141 height 144
click at [329, 99] on textarea "In my opinis, all students should be required to learn the musical instrument i…" at bounding box center [305, 103] width 141 height 144
click at [312, 92] on textarea "In my opinis, all students should be required to learn the musical instrument i…" at bounding box center [305, 103] width 141 height 144
click at [345, 98] on textarea "In my opinis, all students should be required to learn the musical instrument i…" at bounding box center [305, 103] width 141 height 144
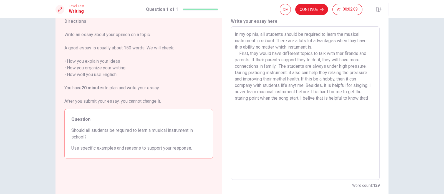
click at [355, 101] on textarea "In my opinis, all students should be required to learn the musical instrument i…" at bounding box center [305, 103] width 141 height 144
click at [303, 101] on textarea "In my opinis, all students should be required to learn the musical instrument i…" at bounding box center [305, 103] width 141 height 144
click at [298, 97] on textarea "In my opinis, all students should be required to learn the musical instrument i…" at bounding box center [305, 103] width 141 height 144
drag, startPoint x: 350, startPoint y: 103, endPoint x: 357, endPoint y: 102, distance: 7.0
click at [350, 103] on textarea "In my opinis, all students should be required to learn the musical instrument i…" at bounding box center [305, 103] width 141 height 144
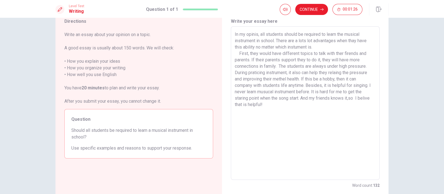
drag, startPoint x: 349, startPoint y: 99, endPoint x: 371, endPoint y: 101, distance: 22.1
click at [349, 98] on textarea "In my opinis, all students should be required to learn the musical instrument i…" at bounding box center [305, 103] width 141 height 144
click at [355, 98] on textarea "In my opinis, all students should be required to learn the musical instrument i…" at bounding box center [305, 103] width 141 height 144
click at [331, 118] on textarea "In my opinis, all students should be required to learn the musical instrument i…" at bounding box center [305, 103] width 141 height 144
click at [345, 111] on textarea "In my opinis, all students should be required to learn the musical instrument i…" at bounding box center [305, 103] width 141 height 144
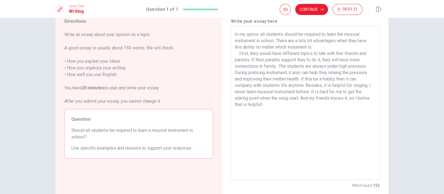
click at [343, 98] on textarea "In my opinis, all students should be required to learn the musical instrument i…" at bounding box center [305, 103] width 141 height 144
click at [347, 107] on textarea "In my opinis, all students should be required to learn the musical instrument i…" at bounding box center [305, 103] width 141 height 144
click at [305, 106] on textarea "In my opinis, all students should be required to learn the musical instrument i…" at bounding box center [305, 103] width 141 height 144
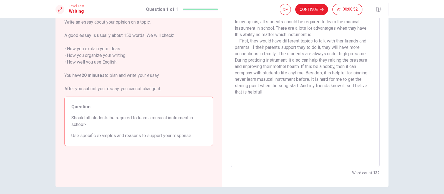
scroll to position [0, 0]
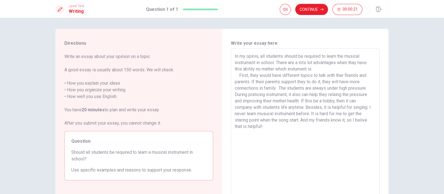
click at [314, 101] on textarea "In my opinis, all students should be required to learn the musical instrument i…" at bounding box center [305, 125] width 141 height 144
click at [306, 108] on textarea "In my opinis, all students should be required to learn the musical instrument i…" at bounding box center [305, 125] width 141 height 144
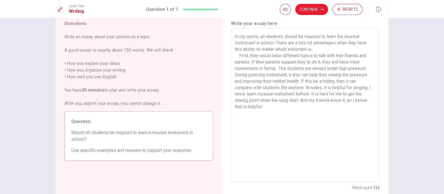
scroll to position [34, 0]
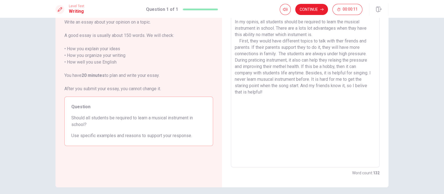
click at [316, 94] on textarea "In my opinis, all students should be required to learn the musical instrument i…" at bounding box center [305, 91] width 141 height 144
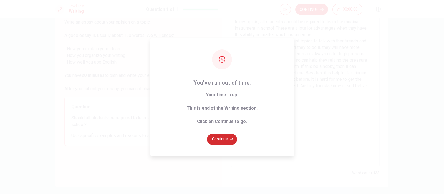
click at [225, 141] on button "Continue" at bounding box center [222, 139] width 30 height 11
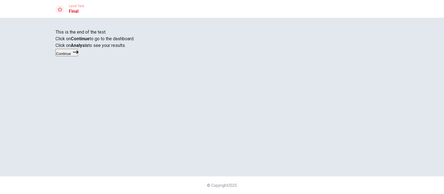
scroll to position [8, 0]
click at [78, 56] on button "Continue" at bounding box center [67, 53] width 23 height 8
